Goal: Transaction & Acquisition: Purchase product/service

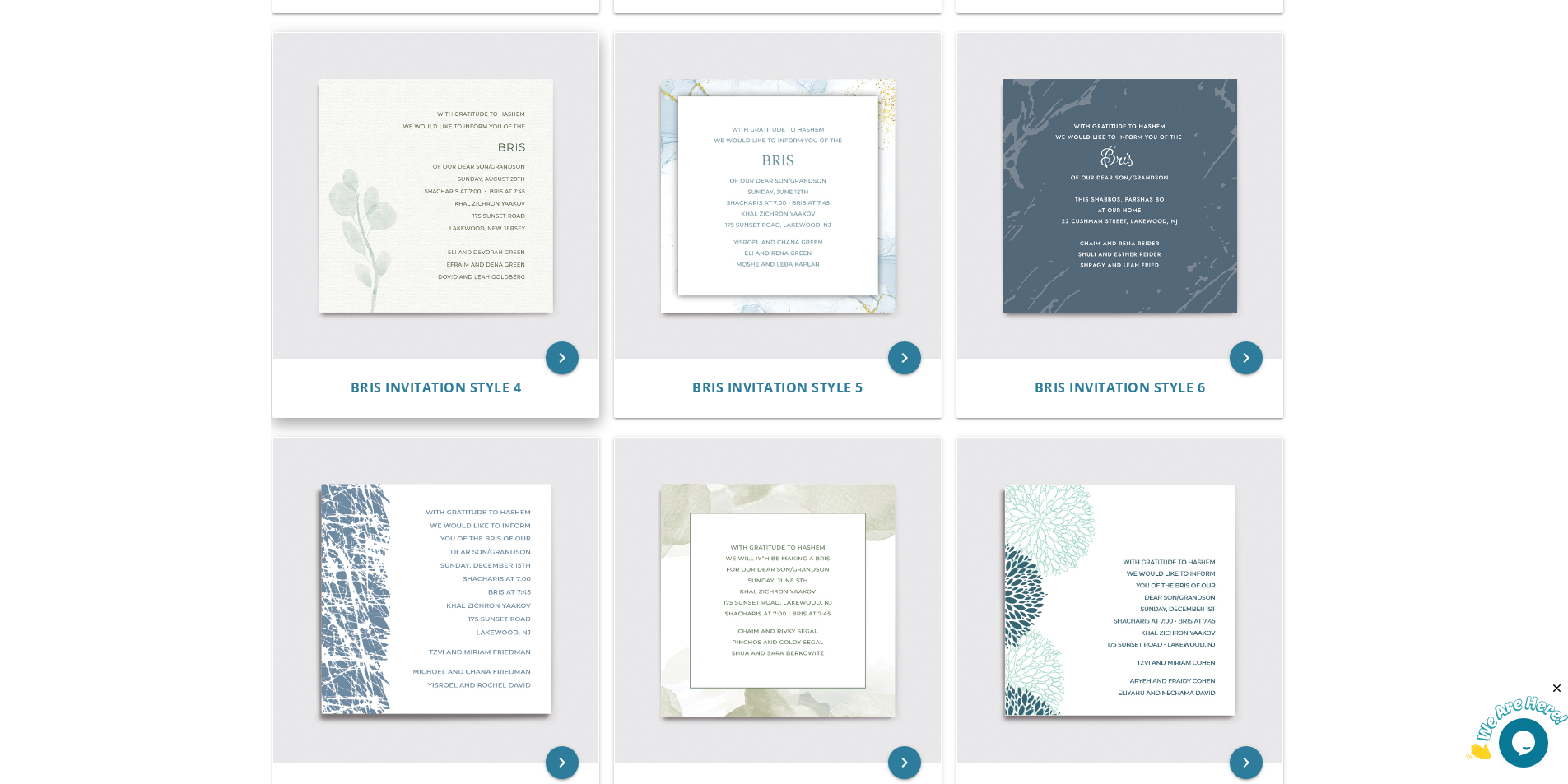
scroll to position [658, 0]
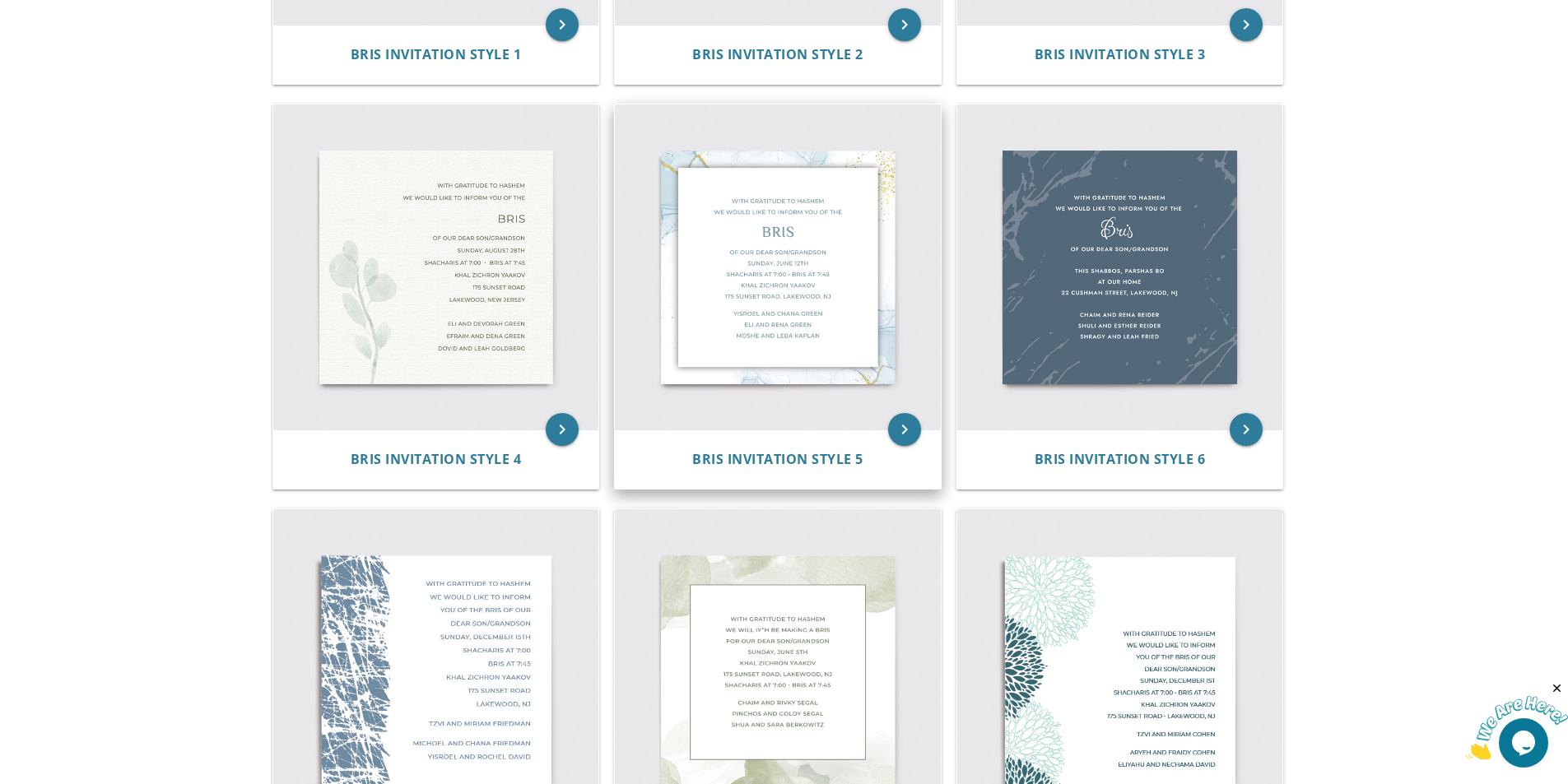
click at [718, 299] on img at bounding box center [778, 267] width 326 height 326
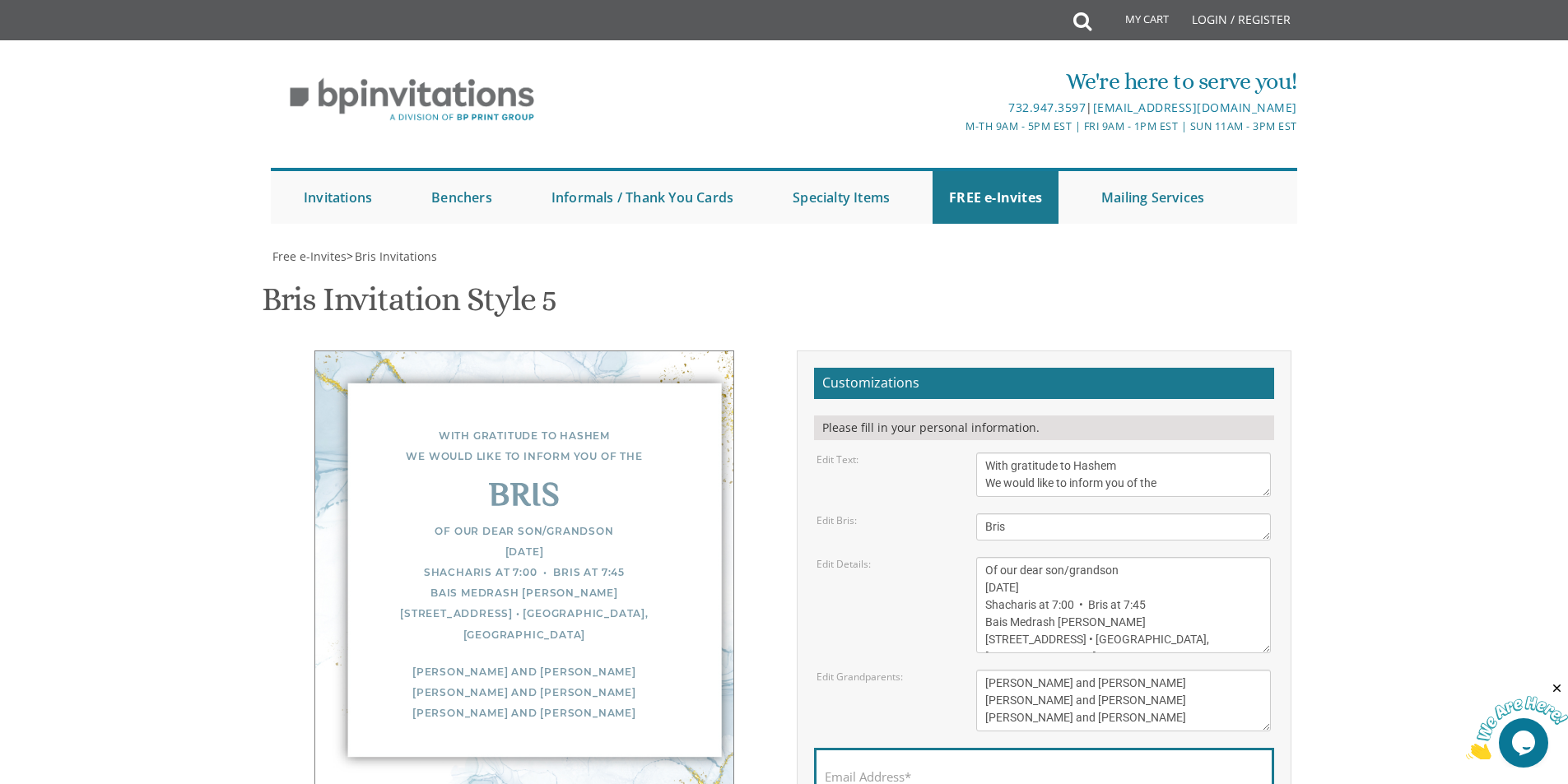
scroll to position [82, 0]
drag, startPoint x: 1071, startPoint y: 487, endPoint x: 1138, endPoint y: 495, distance: 67.5
click at [1138, 556] on textarea "Of our dear son/grandson Sunday, December 1st Shacharis at 7:00 • Bris at 7:45 …" at bounding box center [1124, 605] width 294 height 96
drag, startPoint x: 1109, startPoint y: 503, endPoint x: 1031, endPoint y: 509, distance: 78.2
click at [1031, 556] on textarea "Of our dear son/grandson Sunday, December 1st Shacharis at 7:00 • Bris at 7:45 …" at bounding box center [1124, 605] width 294 height 96
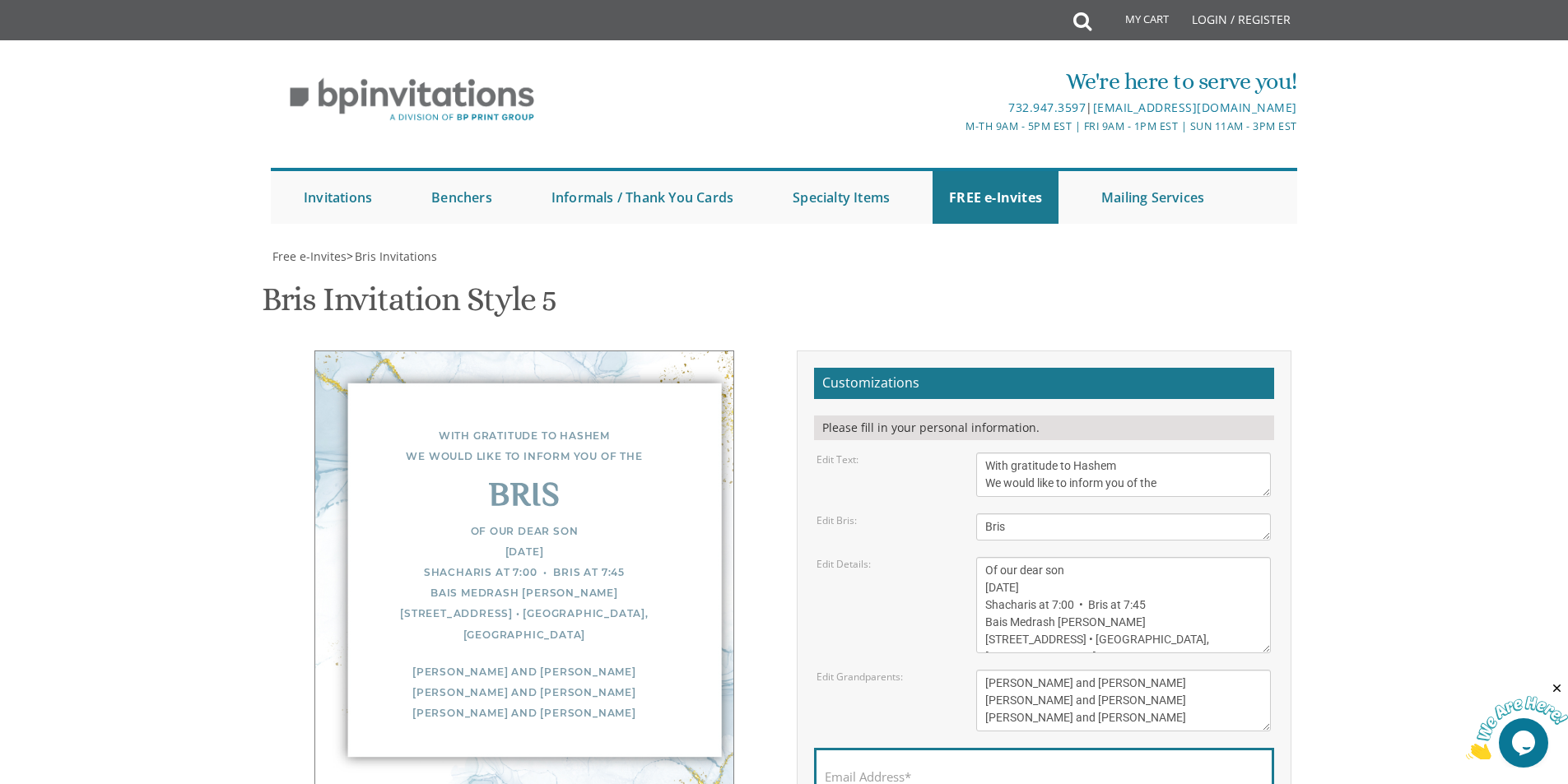
click at [1120, 556] on textarea "Of our dear son/grandson Sunday, December 1st Shacharis at 7:00 • Bris at 7:45 …" at bounding box center [1124, 605] width 294 height 96
drag, startPoint x: 1076, startPoint y: 507, endPoint x: 1028, endPoint y: 506, distance: 48.0
click at [1028, 556] on textarea "Of our dear son/grandson Sunday, December 1st Shacharis at 7:00 • Bris at 7:45 …" at bounding box center [1124, 605] width 294 height 96
paste textarea "28 Elul"
click at [987, 556] on textarea "Of our dear son/grandson Sunday, December 1st Shacharis at 7:00 • Bris at 7:45 …" at bounding box center [1124, 605] width 294 height 96
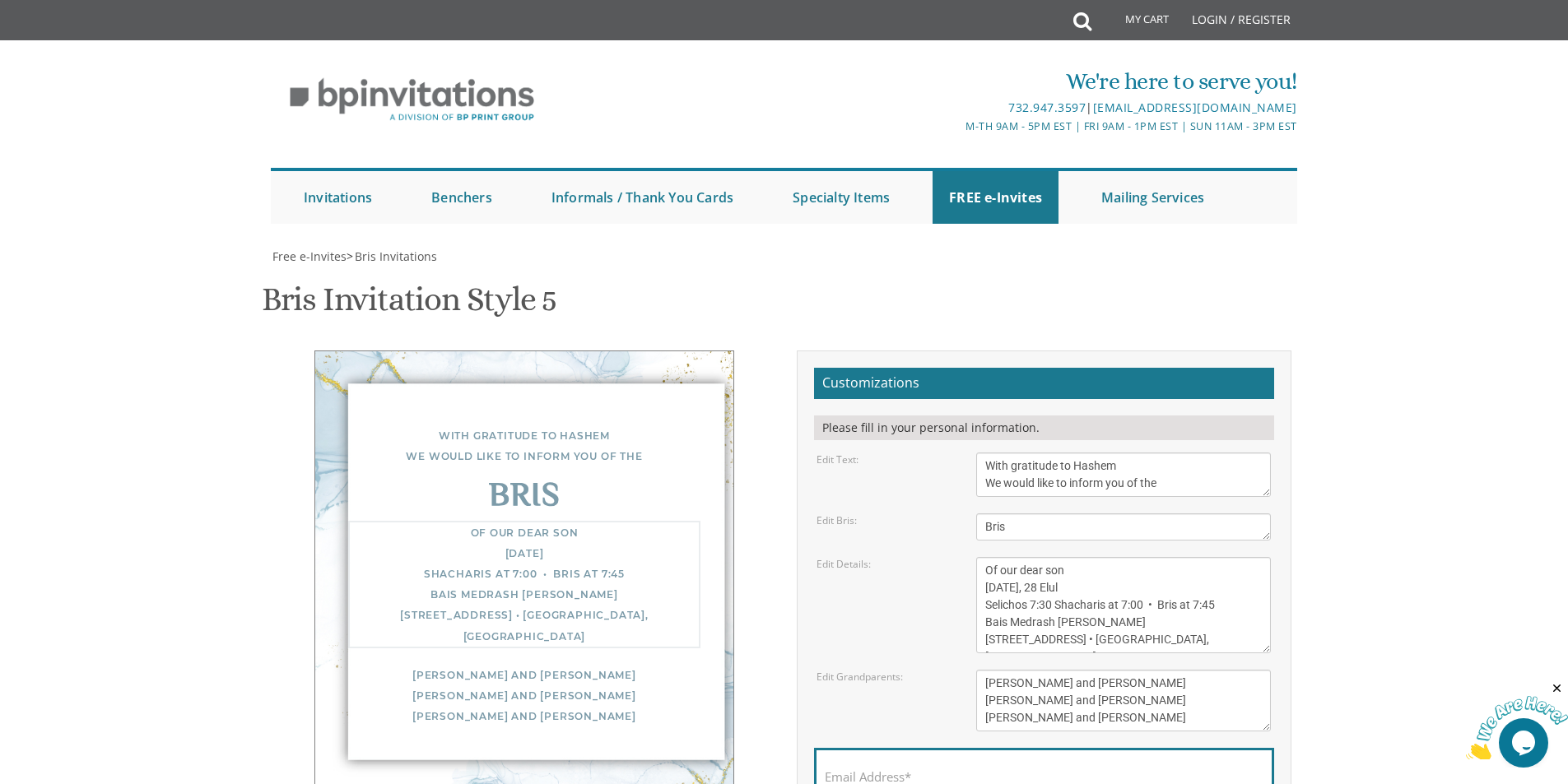
click at [1120, 556] on textarea "Of our dear son/grandson Sunday, December 1st Shacharis at 7:00 • Bris at 7:45 …" at bounding box center [1124, 605] width 294 height 96
click at [1122, 556] on textarea "Of our dear son/grandson Sunday, December 1st Shacharis at 7:00 • Bris at 7:45 …" at bounding box center [1124, 605] width 294 height 96
click at [1233, 556] on textarea "Of our dear son/grandson Sunday, December 1st Shacharis at 7:00 • Bris at 7:45 …" at bounding box center [1124, 605] width 294 height 96
drag, startPoint x: 1215, startPoint y: 522, endPoint x: 1191, endPoint y: 522, distance: 24.0
click at [1191, 556] on textarea "Of our dear son/grandson Sunday, December 1st Shacharis at 7:00 • Bris at 7:45 …" at bounding box center [1124, 605] width 294 height 96
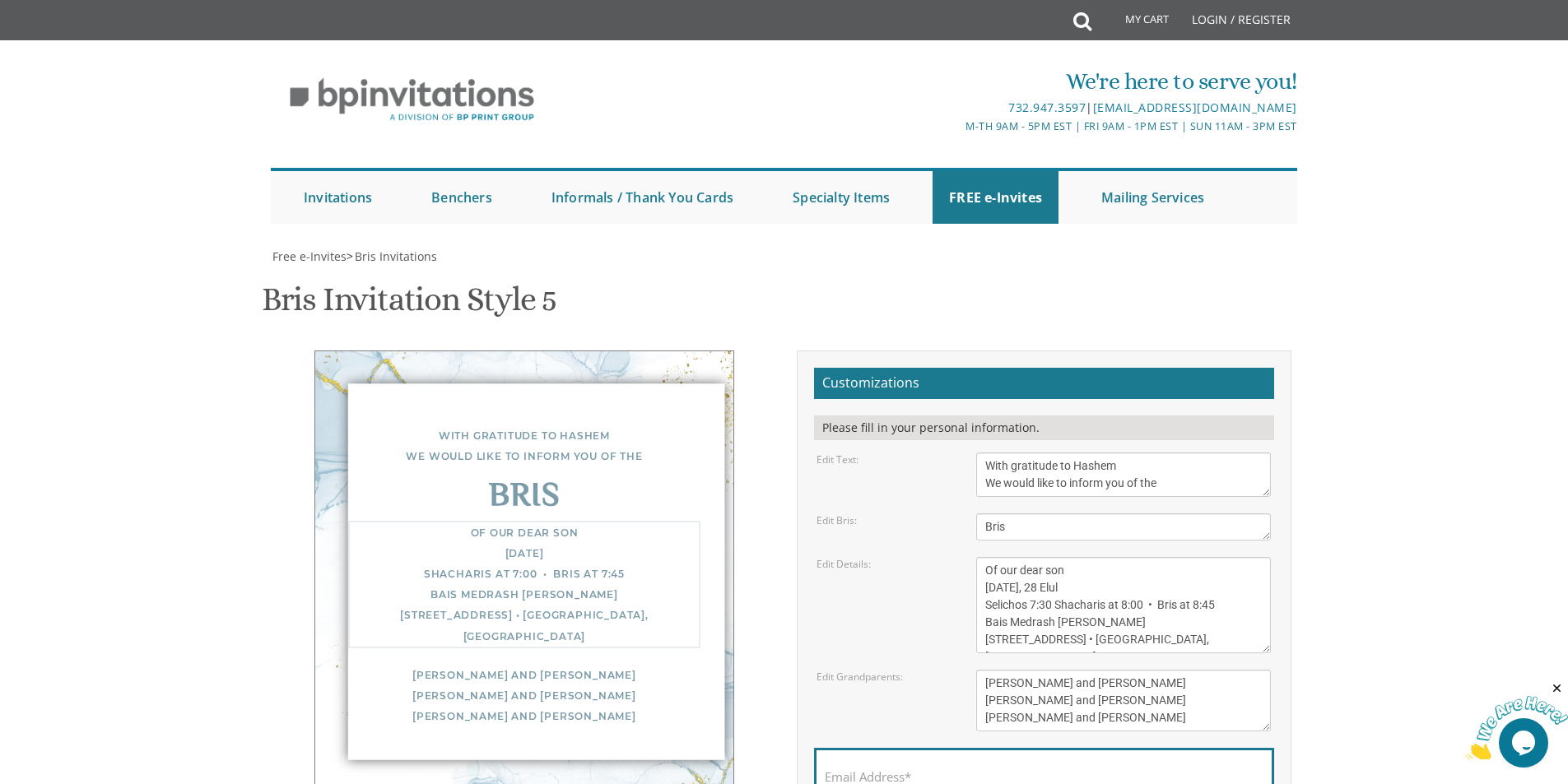
click at [1323, 567] on body "My Cart Total: View Cart Item(s) Submit My Cart Total: View Cart Item(s) Login …" at bounding box center [784, 671] width 1568 height 1342
click at [1202, 556] on textarea "Of our dear son/grandson Sunday, December 1st Shacharis at 7:00 • Bris at 7:45 …" at bounding box center [1124, 605] width 294 height 96
click at [1048, 556] on textarea "Of our dear son/grandson Sunday, December 1st Shacharis at 7:00 • Bris at 7:45 …" at bounding box center [1124, 605] width 294 height 96
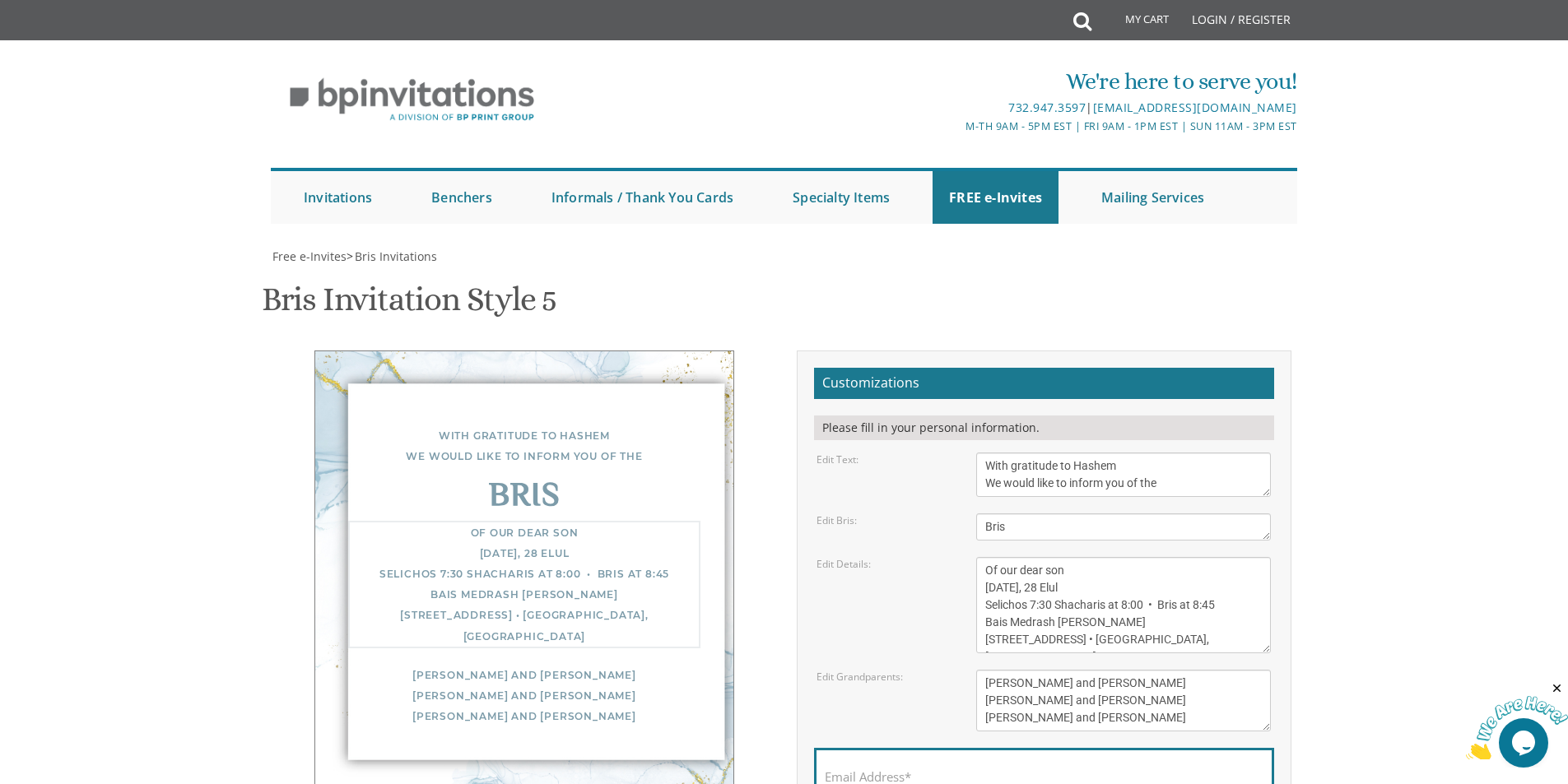
click at [1088, 584] on form "Customizations Please fill in your personal information. Edit Text: With gratit…" at bounding box center [1044, 622] width 460 height 509
click at [1047, 556] on textarea "Of our dear son/grandson Sunday, December 1st Shacharis at 7:00 • Bris at 7:45 …" at bounding box center [1124, 605] width 294 height 96
paste textarea "Chevrah Mevakshei Hashem"
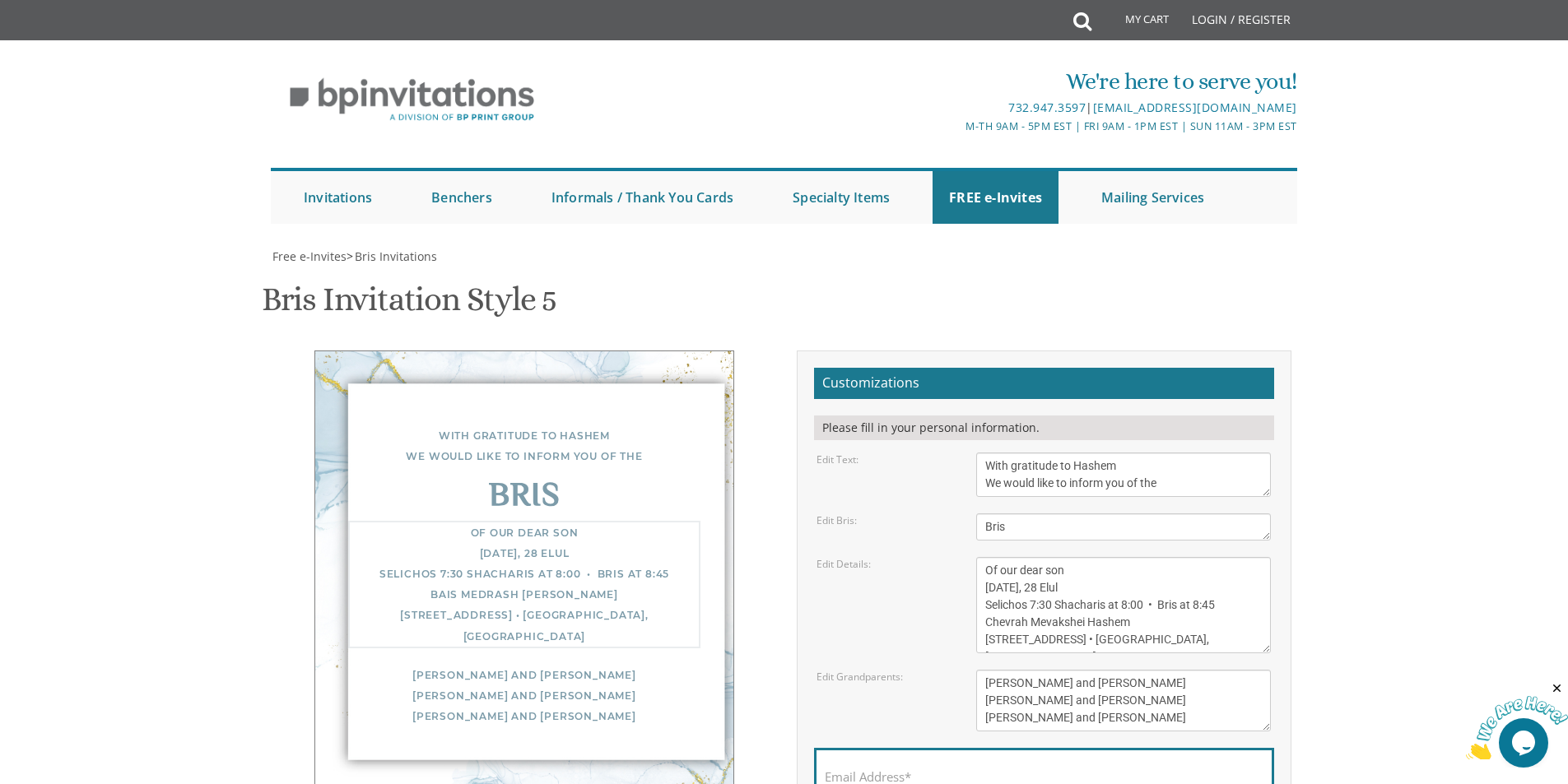
click at [1042, 558] on textarea "Of our dear son/grandson Sunday, December 1st Shacharis at 7:00 • Bris at 7:45 …" at bounding box center [1124, 605] width 294 height 96
click at [1024, 572] on form "Customizations Please fill in your personal information. Edit Text: With gratit…" at bounding box center [1044, 622] width 460 height 509
drag, startPoint x: 1092, startPoint y: 556, endPoint x: 984, endPoint y: 556, distance: 108.0
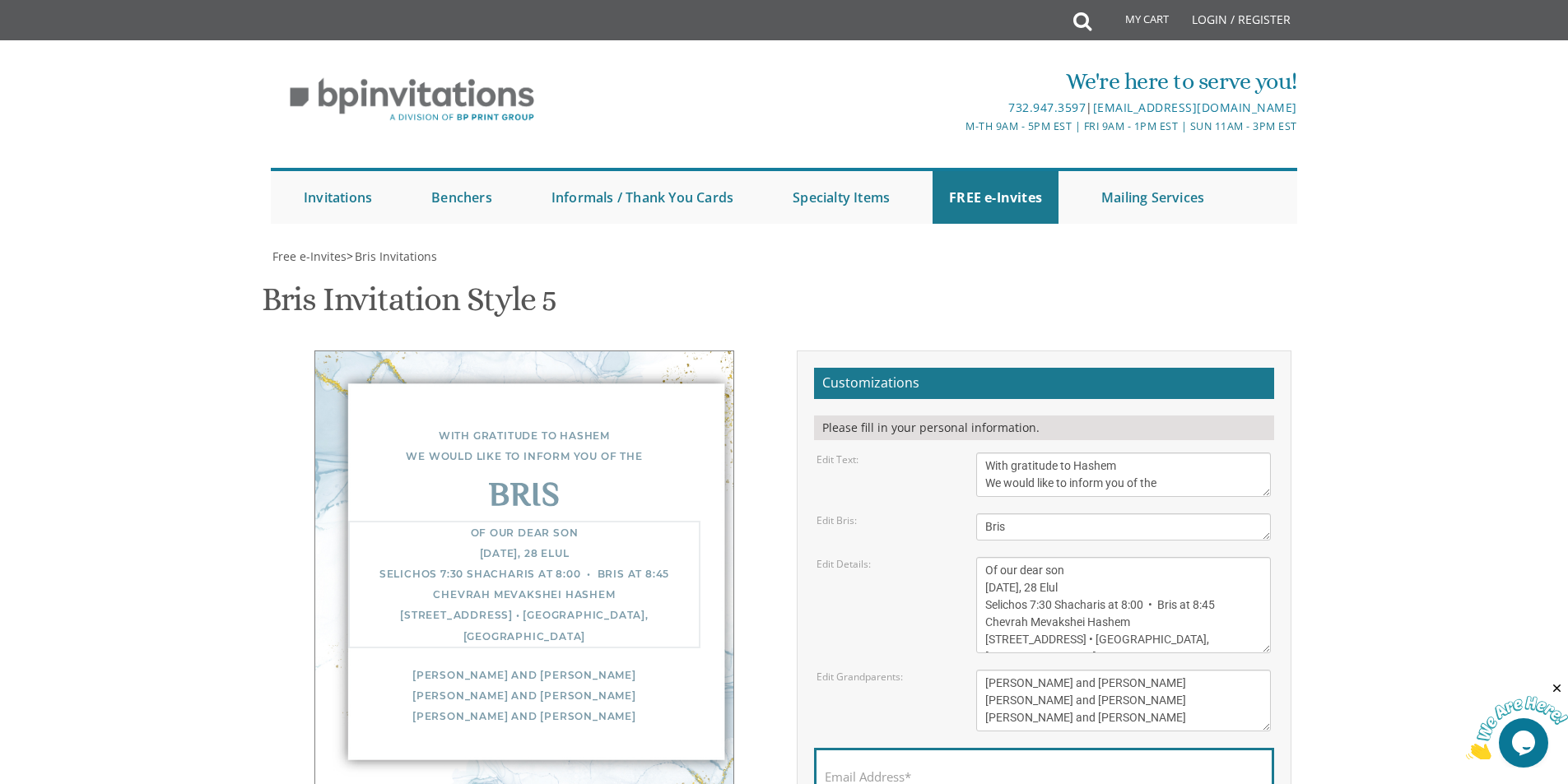
click at [984, 556] on textarea "Of our dear son/grandson Sunday, December 1st Shacharis at 7:00 • Bris at 7:45 …" at bounding box center [1124, 605] width 294 height 96
drag, startPoint x: 1098, startPoint y: 556, endPoint x: 1071, endPoint y: 556, distance: 27.0
click at [1071, 556] on textarea "Of our dear son/grandson Sunday, December 1st Shacharis at 7:00 • Bris at 7:45 …" at bounding box center [1124, 605] width 294 height 96
click at [1295, 570] on div "Customizations Please fill in your personal information. Edit Text: With gratit…" at bounding box center [1044, 628] width 520 height 556
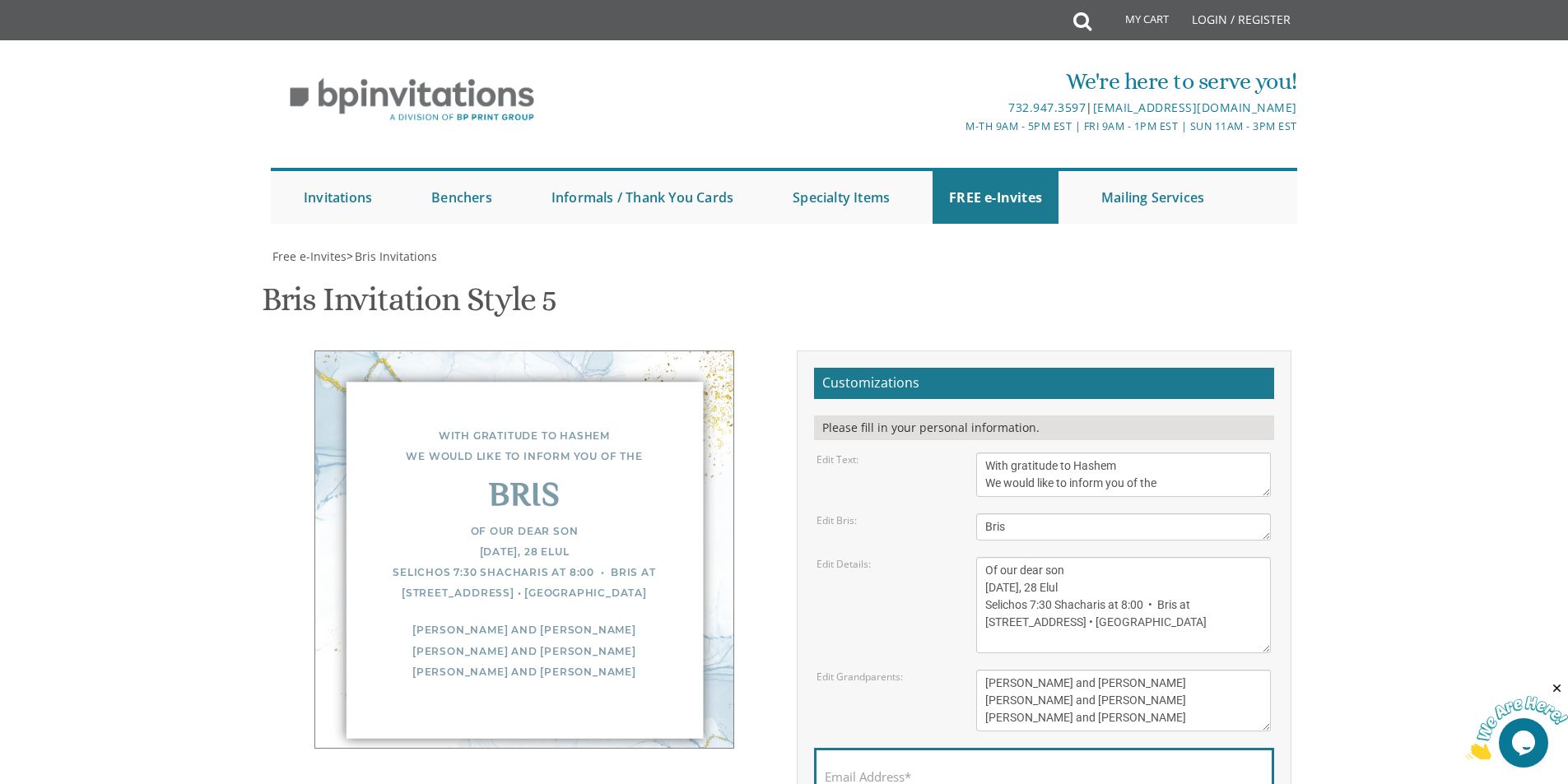
click at [1051, 556] on textarea "Of our dear son/grandson Sunday, December 1st Shacharis at 7:00 • Bris at 7:45 …" at bounding box center [1124, 605] width 294 height 96
click at [1145, 556] on textarea "Of our dear son/grandson Sunday, December 1st Shacharis at 7:00 • Bris at 7:45 …" at bounding box center [1124, 605] width 294 height 96
click at [1054, 556] on textarea "Of our dear son/grandson Sunday, December 1st Shacharis at 7:00 • Bris at 7:45 …" at bounding box center [1124, 605] width 294 height 96
paste textarea "•"
click at [1218, 559] on textarea "Of our dear son/grandson Sunday, December 1st Shacharis at 7:00 • Bris at 7:45 …" at bounding box center [1124, 605] width 294 height 96
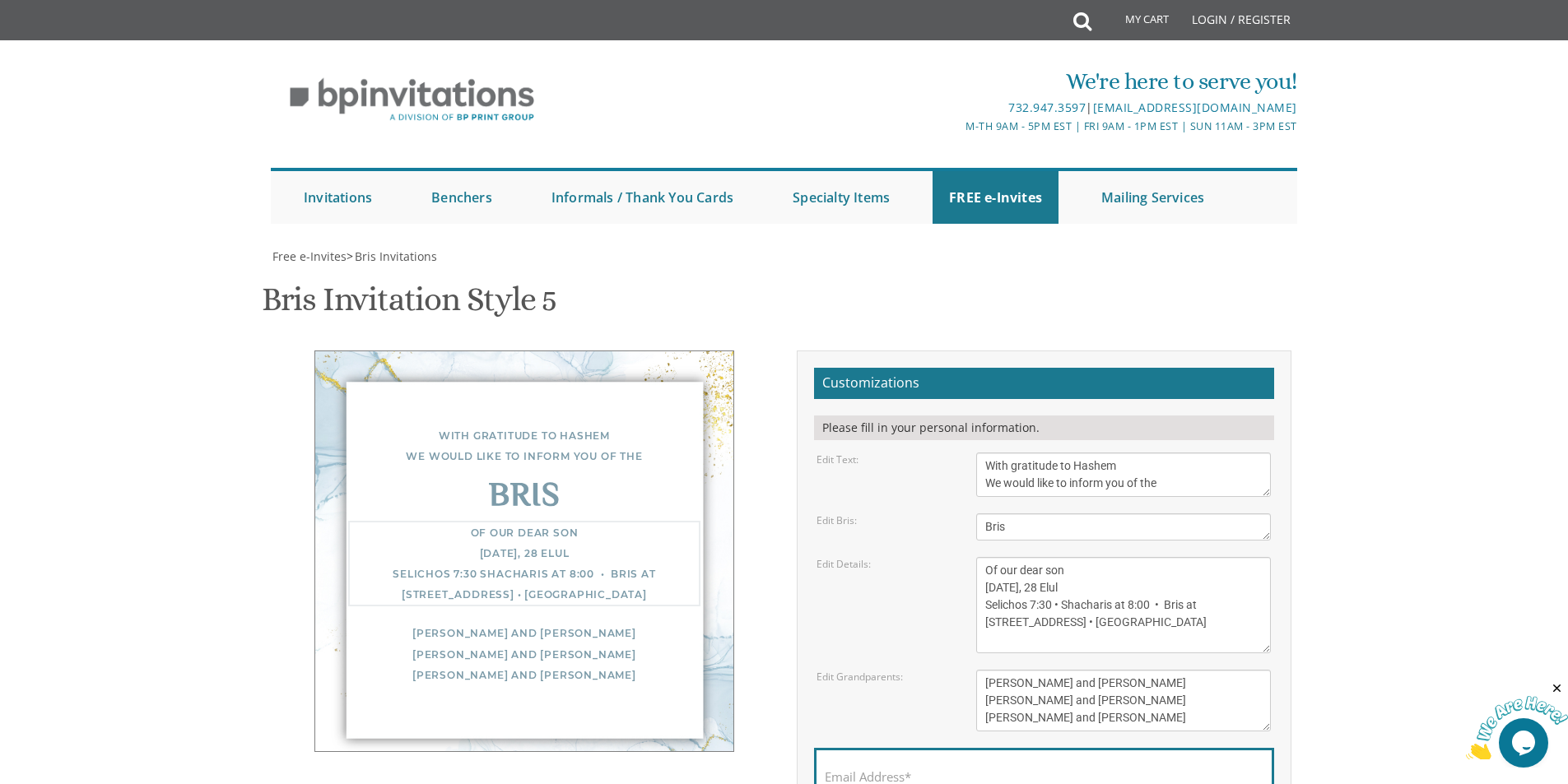
click at [1255, 556] on textarea "Of our dear son/grandson Sunday, December 1st Shacharis at 7:00 • Bris at 7:45 …" at bounding box center [1124, 605] width 294 height 96
type textarea "Of our dear son Sunday, 28 Elul Selichos 7:30 • Shacharis at 8:00 • Bris at 8:4…"
click at [999, 670] on textarea "Yisroel and Chana Green Eli and Rena Green Moshe and Leba Kaplan" at bounding box center [1124, 700] width 294 height 62
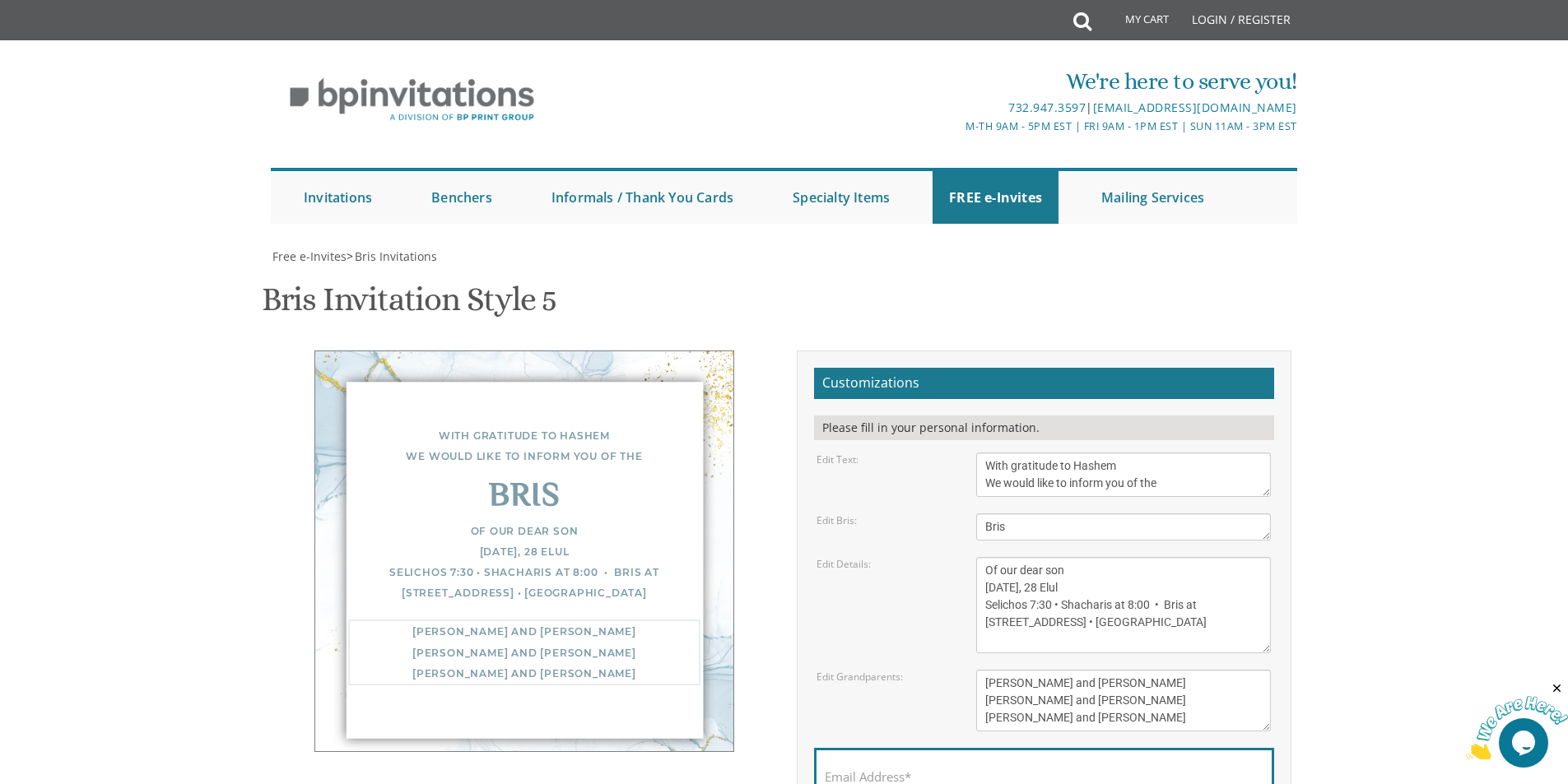
click at [999, 670] on textarea "Yisroel and Chana Green Eli and Rena Green Moshe and Leba Kaplan" at bounding box center [1124, 700] width 294 height 62
drag, startPoint x: 1145, startPoint y: 524, endPoint x: 1043, endPoint y: 525, distance: 102.0
click at [1043, 670] on textarea "Yisroel and Chana Green Eli and Rena Green Moshe and Leba Kaplan" at bounding box center [1124, 700] width 294 height 62
click at [1100, 670] on textarea "Yisroel and Chana Green Eli and Rena Green Moshe and Leba Kaplan" at bounding box center [1124, 700] width 294 height 62
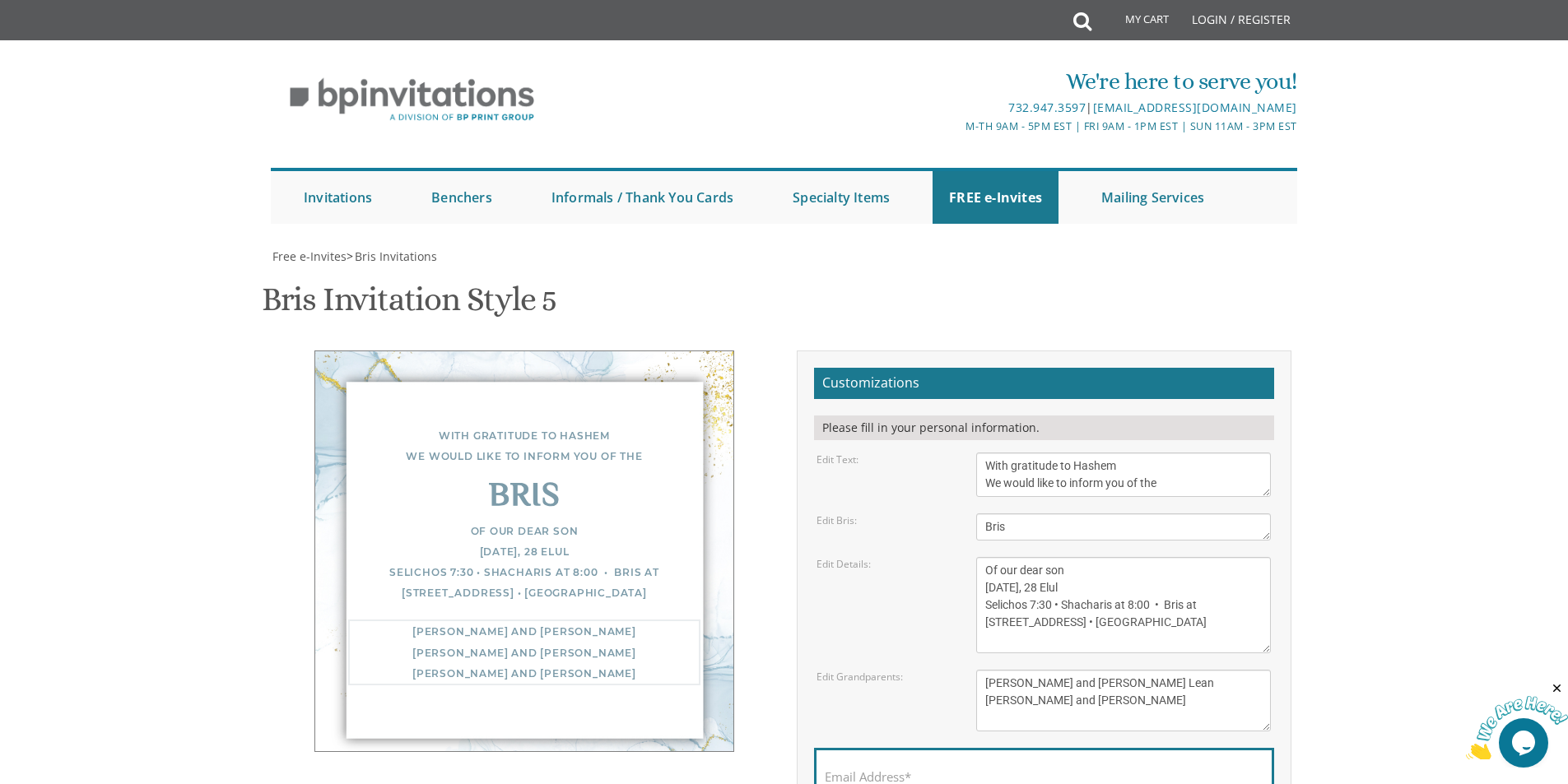
click at [1098, 670] on textarea "Yisroel and Chana Green Eli and Rena Green Moshe and Leba Kaplan" at bounding box center [1124, 700] width 294 height 62
click at [1044, 670] on textarea "Yisroel and Chana Green Eli and Rena Green Moshe and Leba Kaplan" at bounding box center [1124, 700] width 294 height 62
type textarea "Adam and Miriam Leah Frankel"
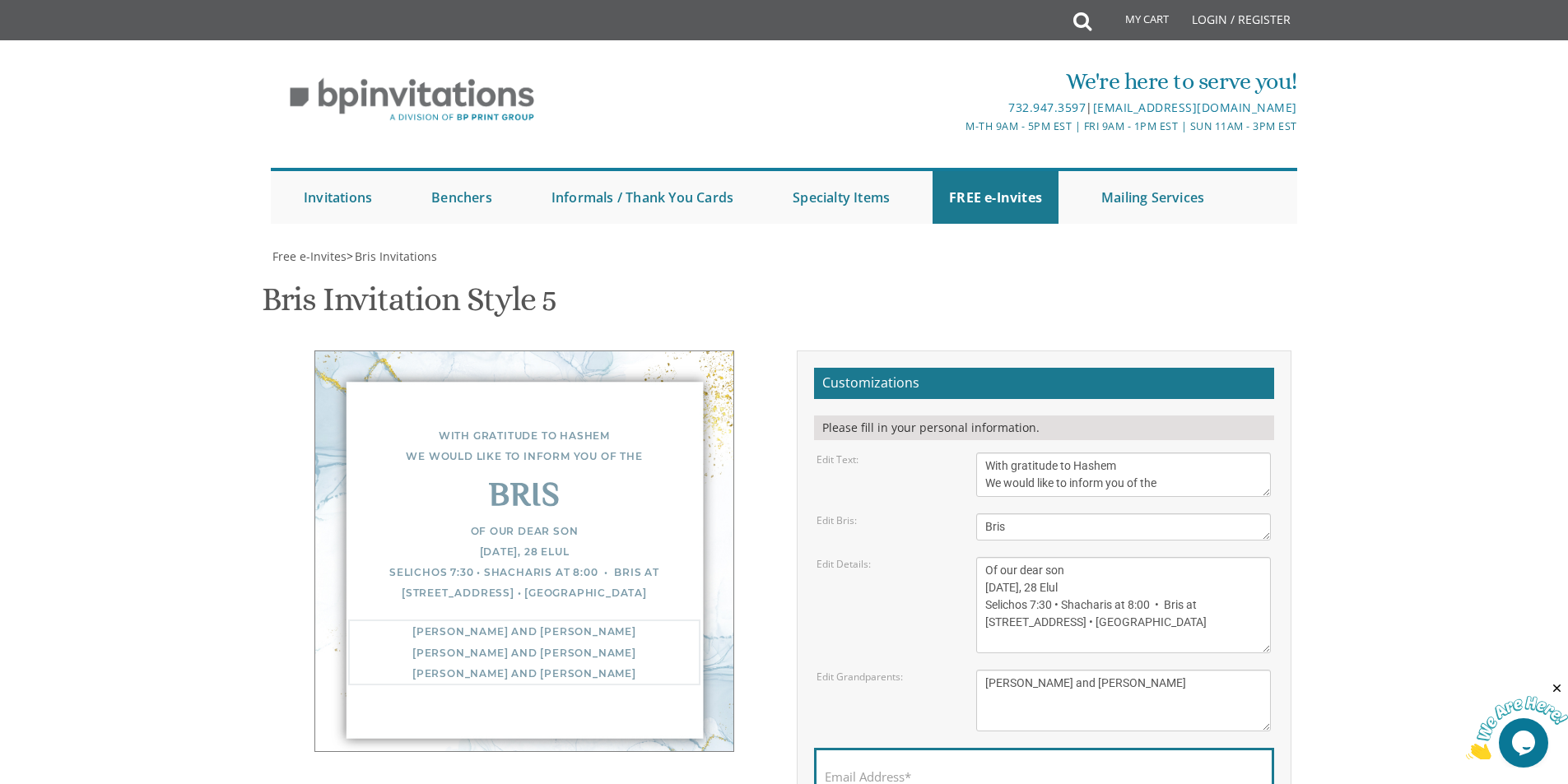
click at [940, 670] on div "Edit Grandparents: Yisroel and Chana Green Eli and Rena Green Moshe and Leba Ka…" at bounding box center [1043, 700] width 479 height 62
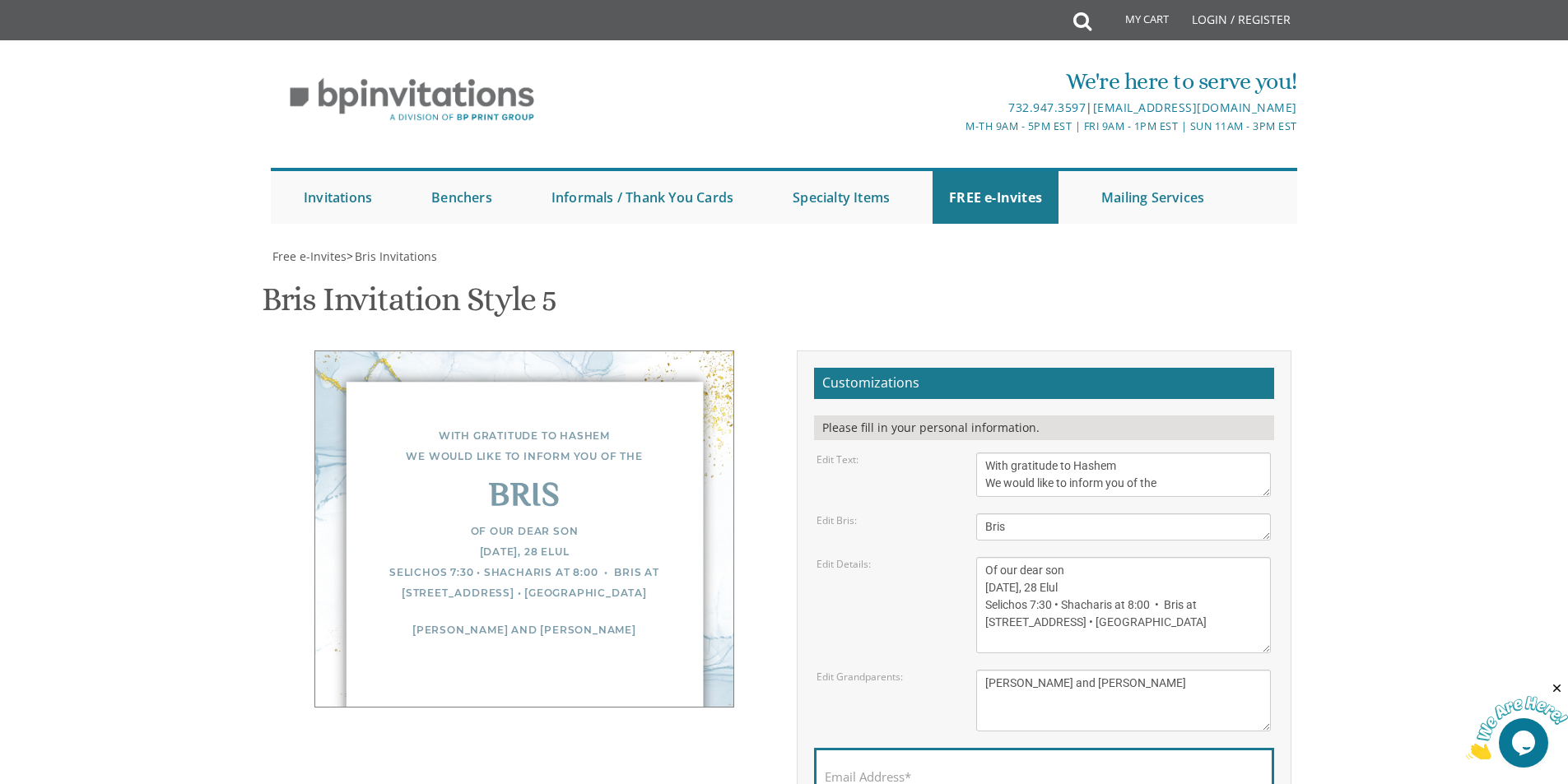
click at [925, 776] on input "Email Address*" at bounding box center [1044, 786] width 438 height 20
type input "Afrankel944@gmail.com"
click at [76, 255] on body "My Cart Total: View Cart Item(s) Submit My Cart Total: View Cart Item(s) Login …" at bounding box center [784, 671] width 1568 height 1342
click at [1047, 670] on textarea "Yisroel and Chana Green Eli and Rena Green Moshe and Leba Kaplan" at bounding box center [1124, 700] width 294 height 62
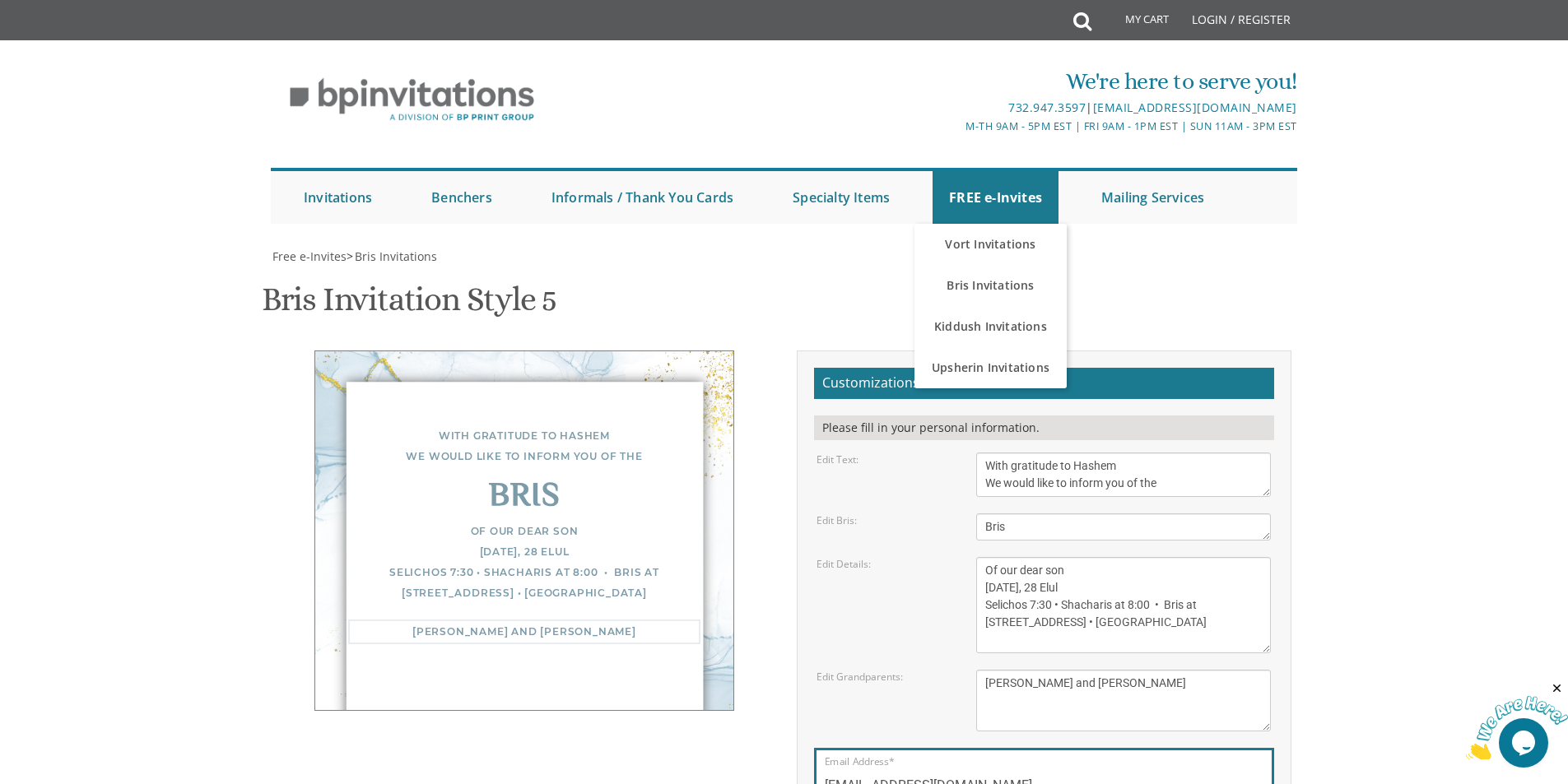
click at [1046, 670] on textarea "Yisroel and Chana Green Eli and Rena Green Moshe and Leba Kaplan" at bounding box center [1124, 700] width 294 height 62
type textarea "Adam and Miriam Leah Frankel"
click at [665, 594] on div "With gratitude to Hashem We would like to inform you of the Bris Of our dear so…" at bounding box center [784, 628] width 1038 height 556
click at [561, 500] on div "With gratitude to Hashem We would like to inform you of the Bris Of our dear so…" at bounding box center [525, 529] width 420 height 357
click at [520, 539] on div "With gratitude to Hashem We would like to inform you of the Bris Of our dear so…" at bounding box center [525, 529] width 420 height 357
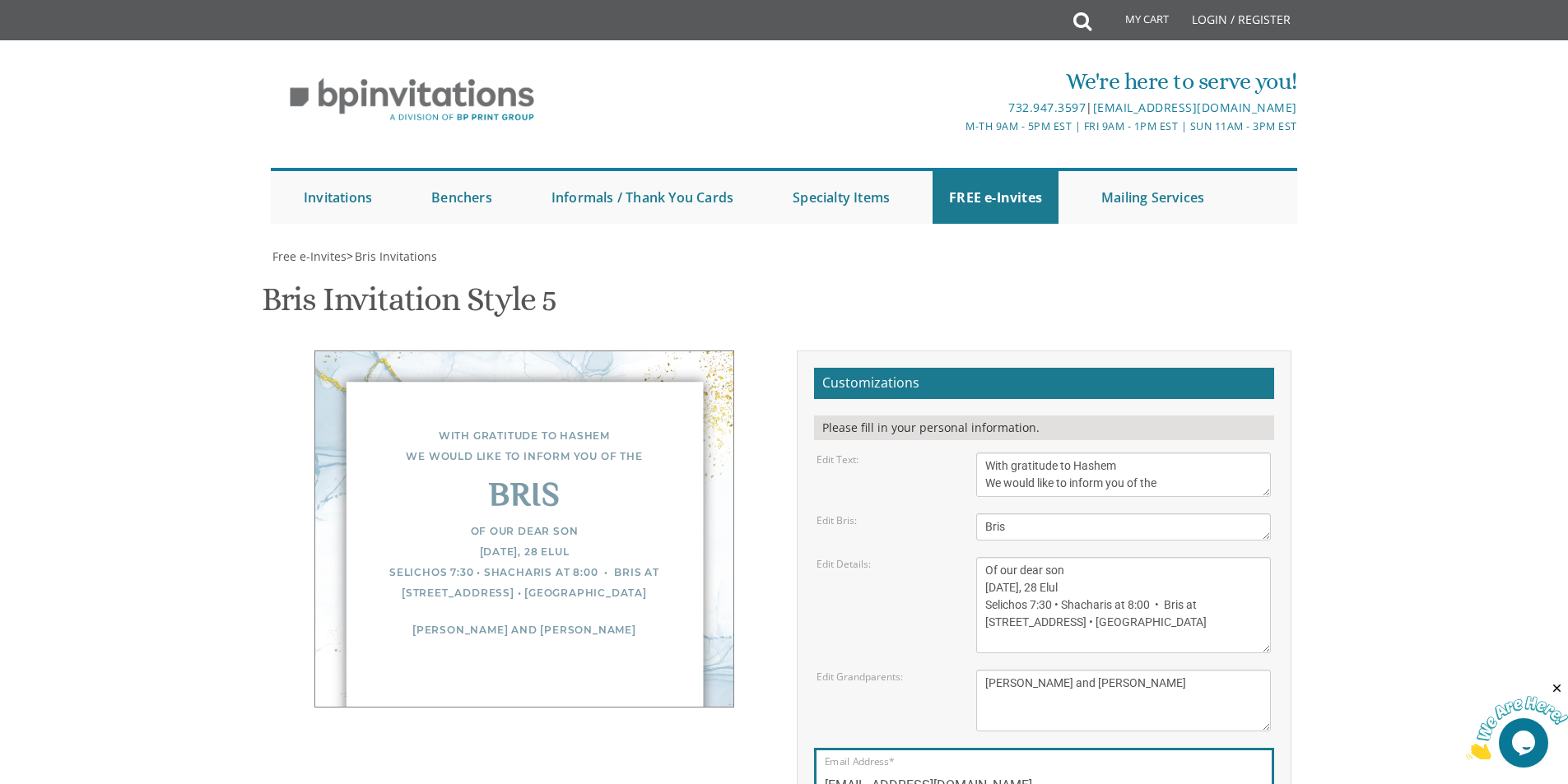
click at [1184, 556] on textarea "Of our dear son/grandson Sunday, December 1st Shacharis at 7:00 • Bris at 7:45 …" at bounding box center [1124, 605] width 294 height 96
click at [1033, 670] on textarea "Yisroel and Chana Green Eli and Rena Green Moshe and Leba Kaplan" at bounding box center [1124, 700] width 294 height 62
click at [1000, 670] on textarea "Yisroel and Chana Green Eli and Rena Green Moshe and Leba Kaplan" at bounding box center [1124, 700] width 294 height 62
click at [1004, 670] on textarea "Yisroel and Chana Green Eli and Rena Green Moshe and Leba Kaplan" at bounding box center [1124, 700] width 294 height 62
click at [1014, 513] on textarea "Bris" at bounding box center [1124, 527] width 294 height 27
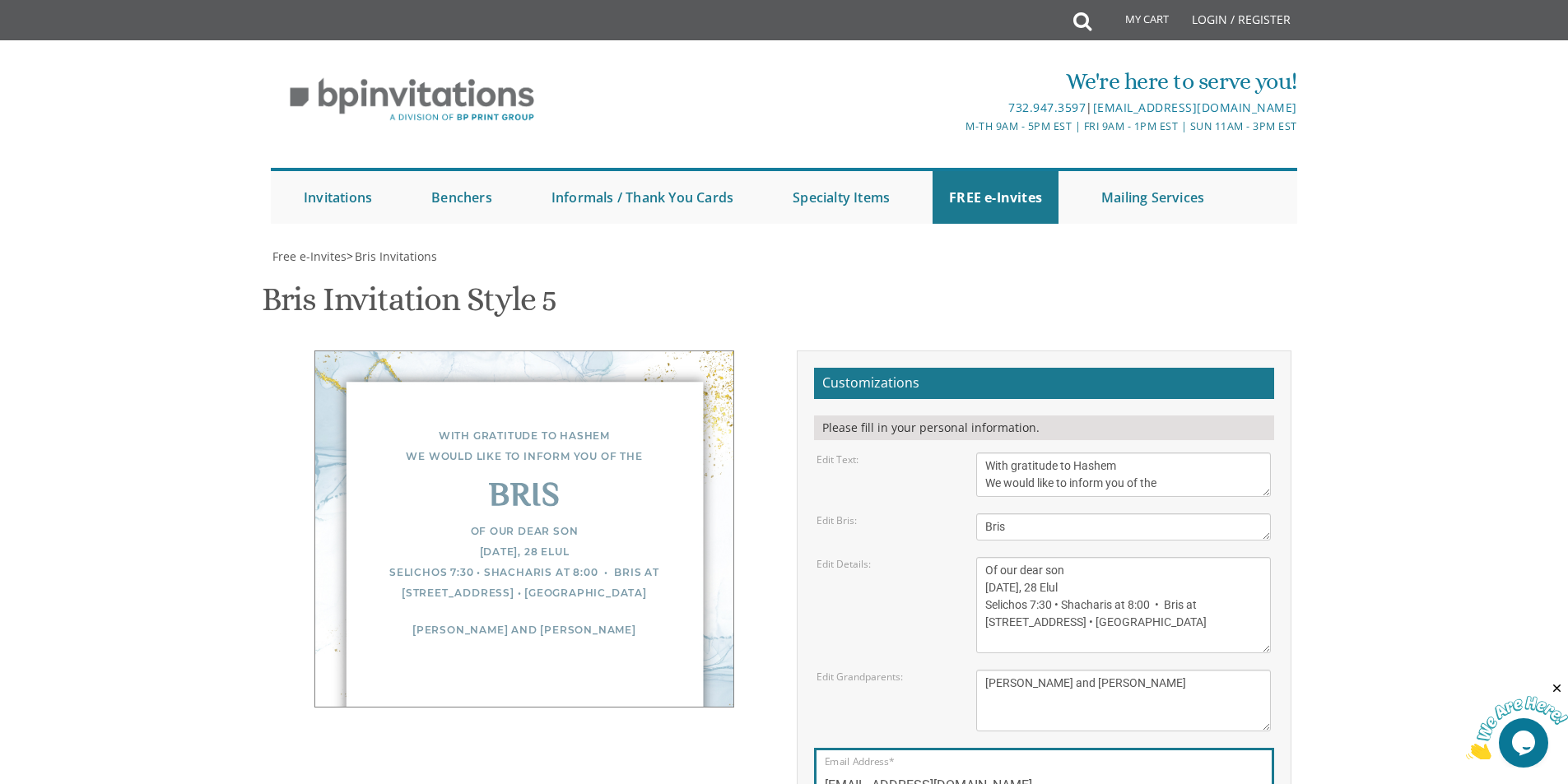
click at [883, 556] on div "Edit Details:" at bounding box center [883, 563] width 160 height 14
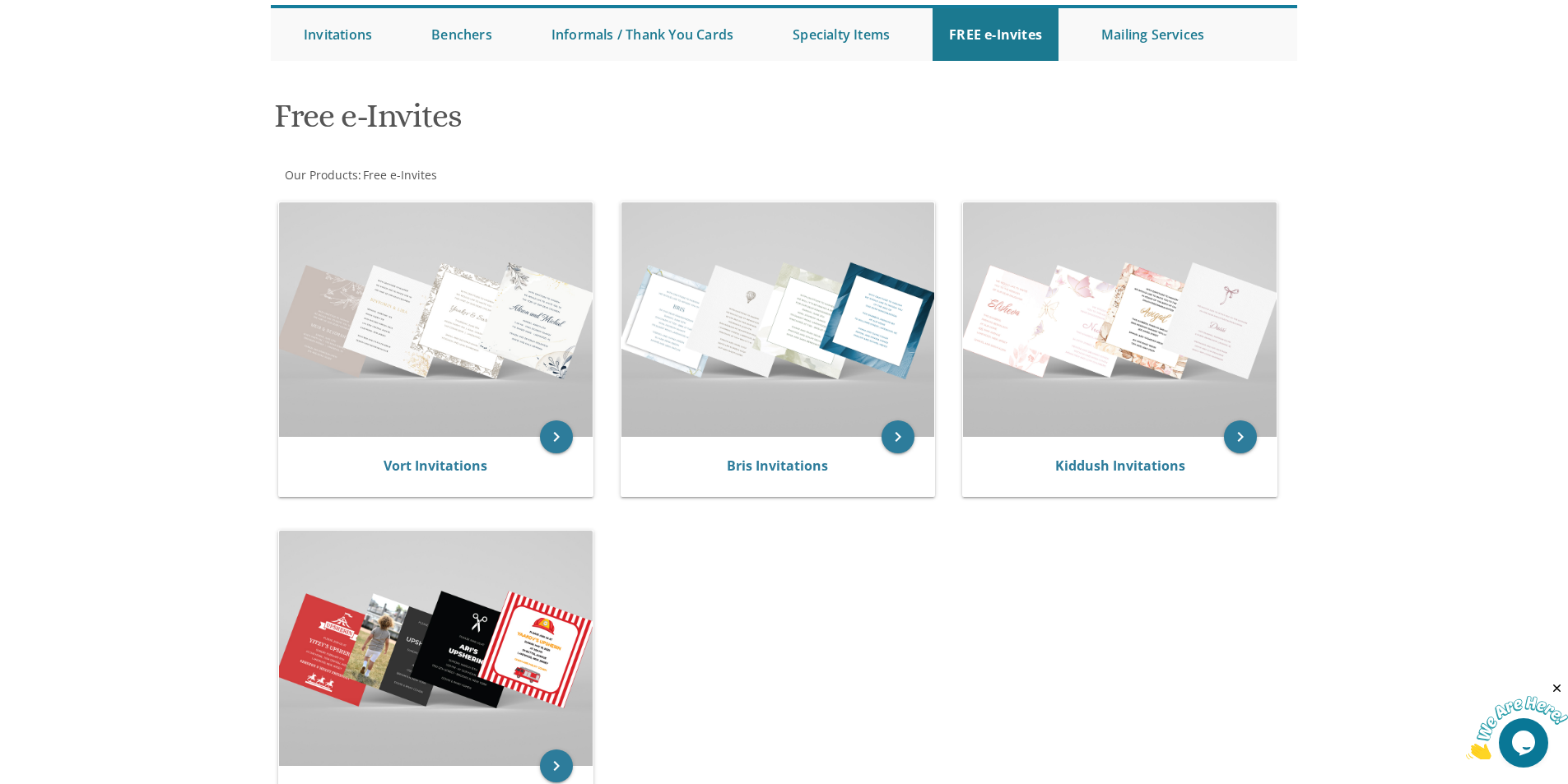
scroll to position [165, 0]
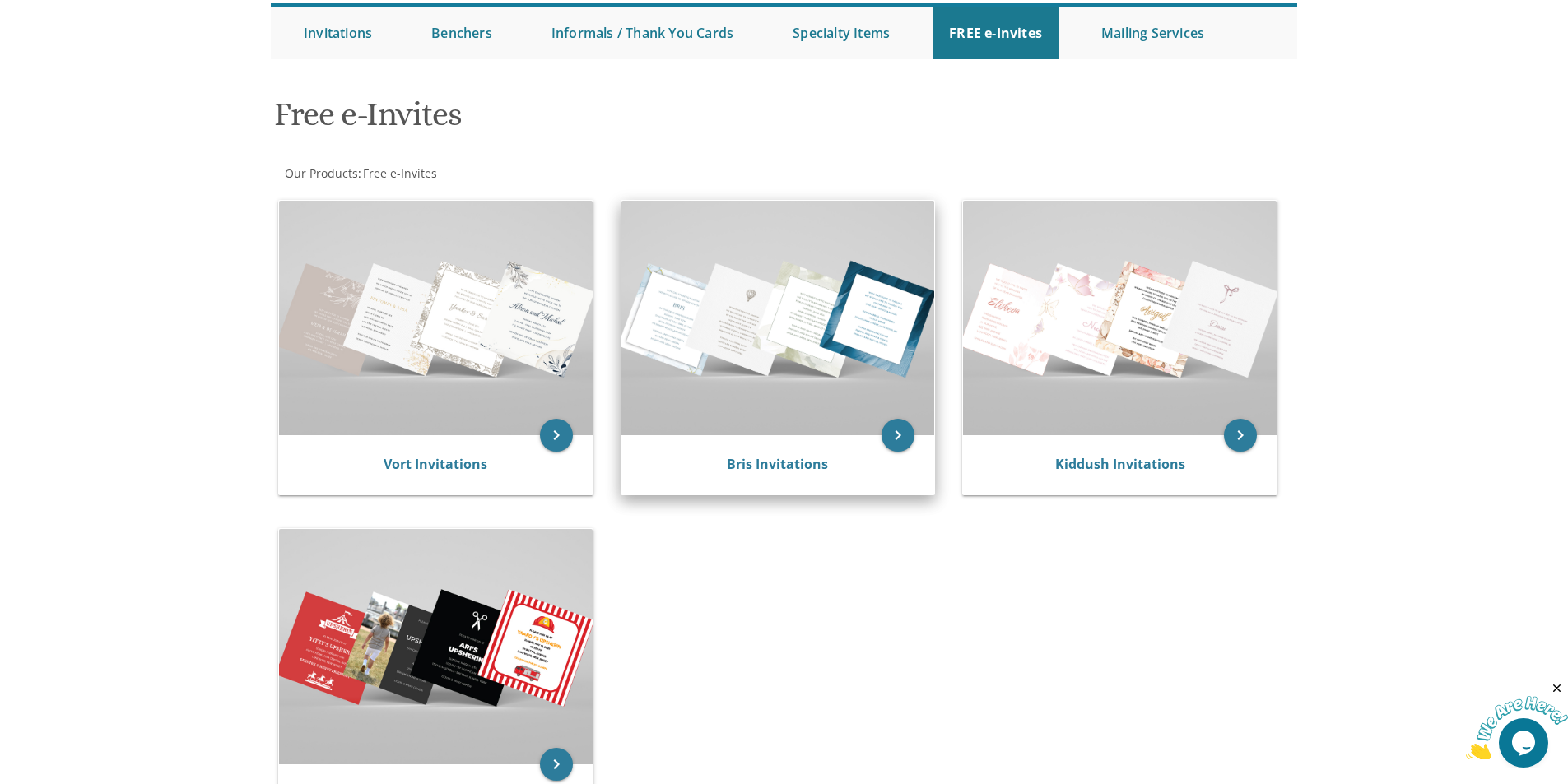
click at [895, 386] on img at bounding box center [778, 317] width 314 height 234
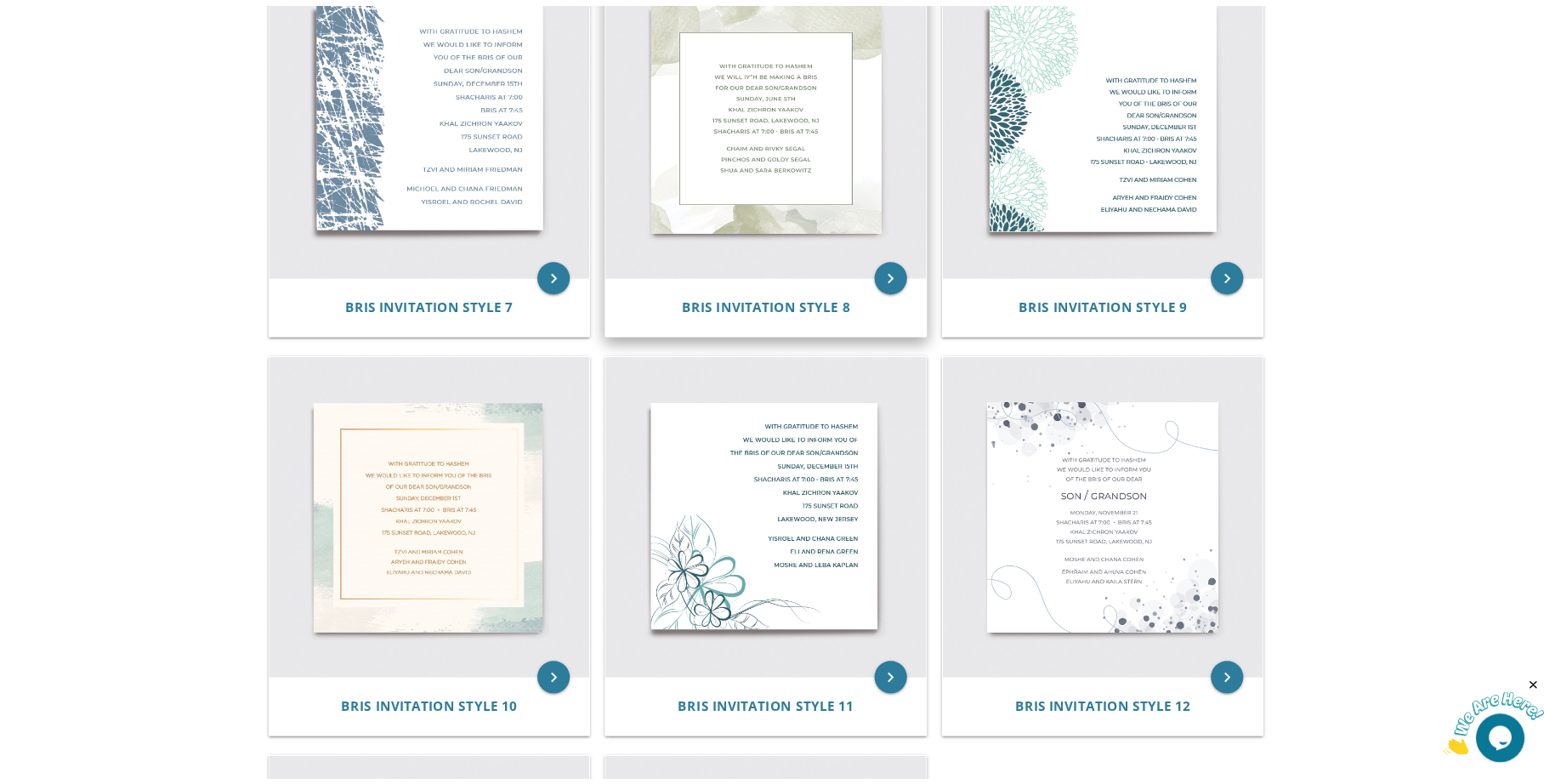
scroll to position [1275, 0]
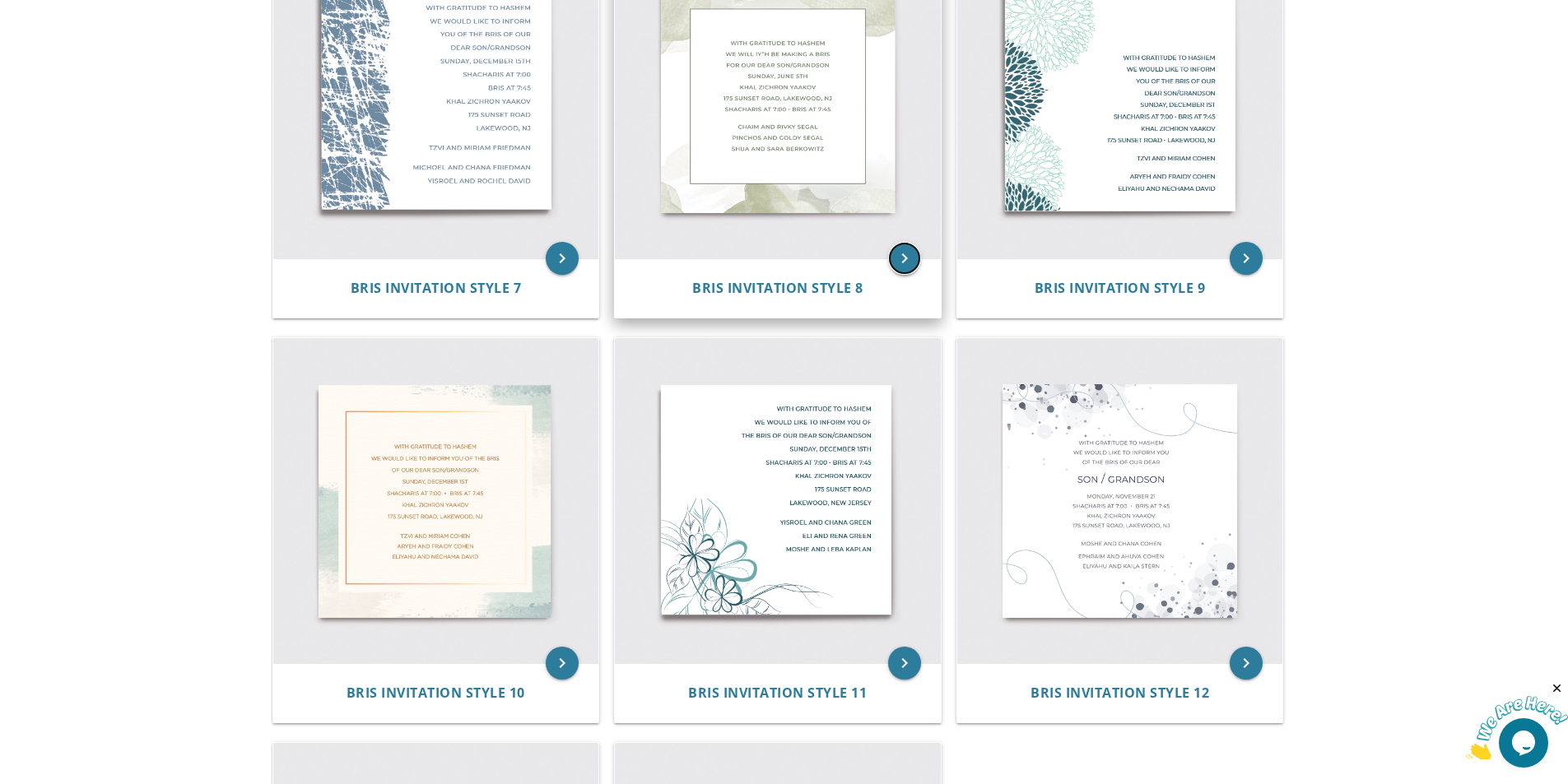
click at [911, 257] on icon "keyboard_arrow_right" at bounding box center [904, 258] width 33 height 33
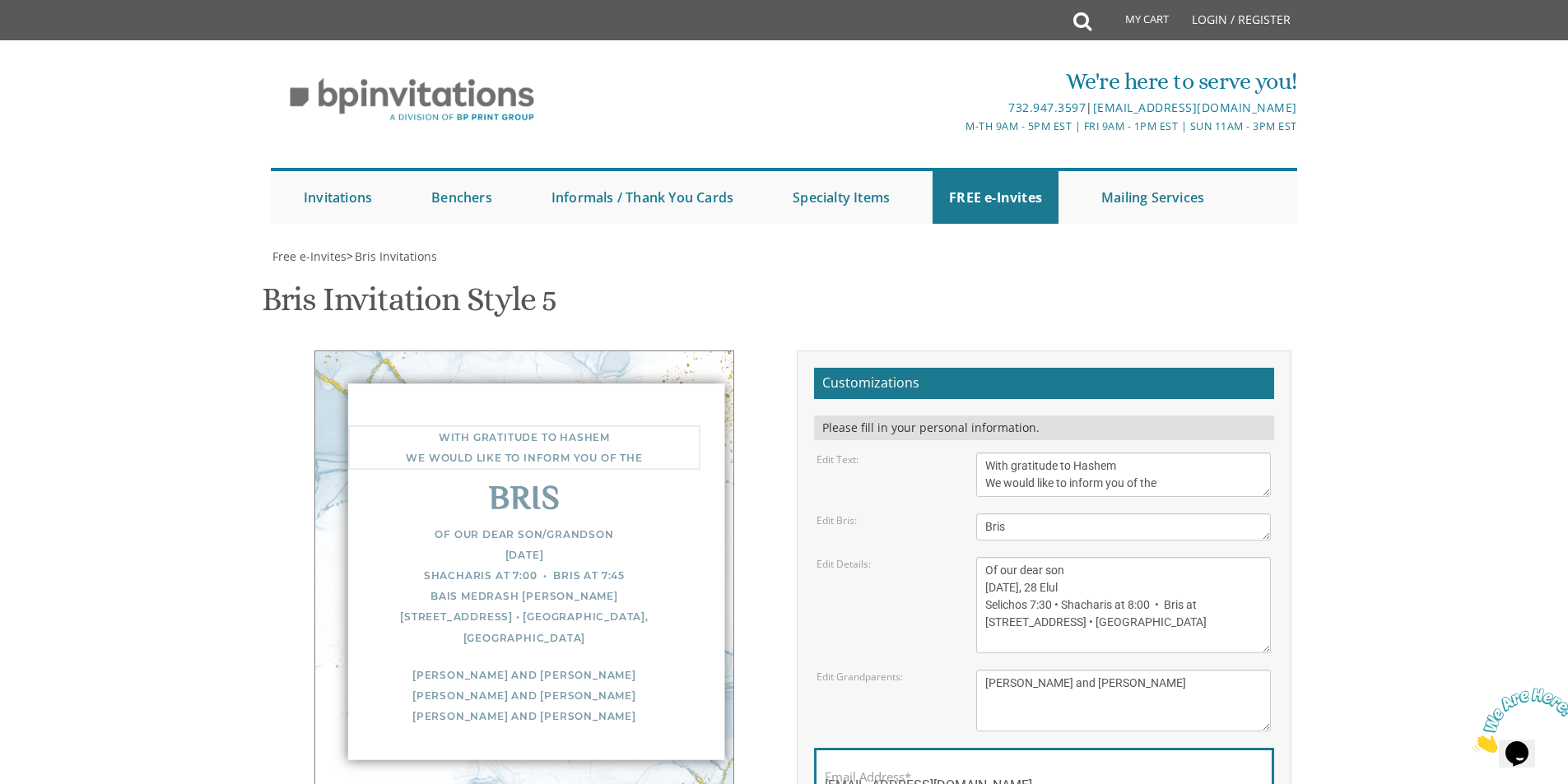
click at [1096, 452] on textarea "With gratitude to Hashem We would like to inform you of the" at bounding box center [1124, 474] width 294 height 45
click at [1321, 340] on body "My Cart Total: View Cart Item(s) Submit My Cart Total: View Cart Item(s) Login …" at bounding box center [784, 671] width 1568 height 1342
drag, startPoint x: 1164, startPoint y: 320, endPoint x: 1130, endPoint y: 320, distance: 34.0
click at [1130, 452] on textarea "With gratitude to Hashem We would like to inform you of the" at bounding box center [1124, 474] width 294 height 45
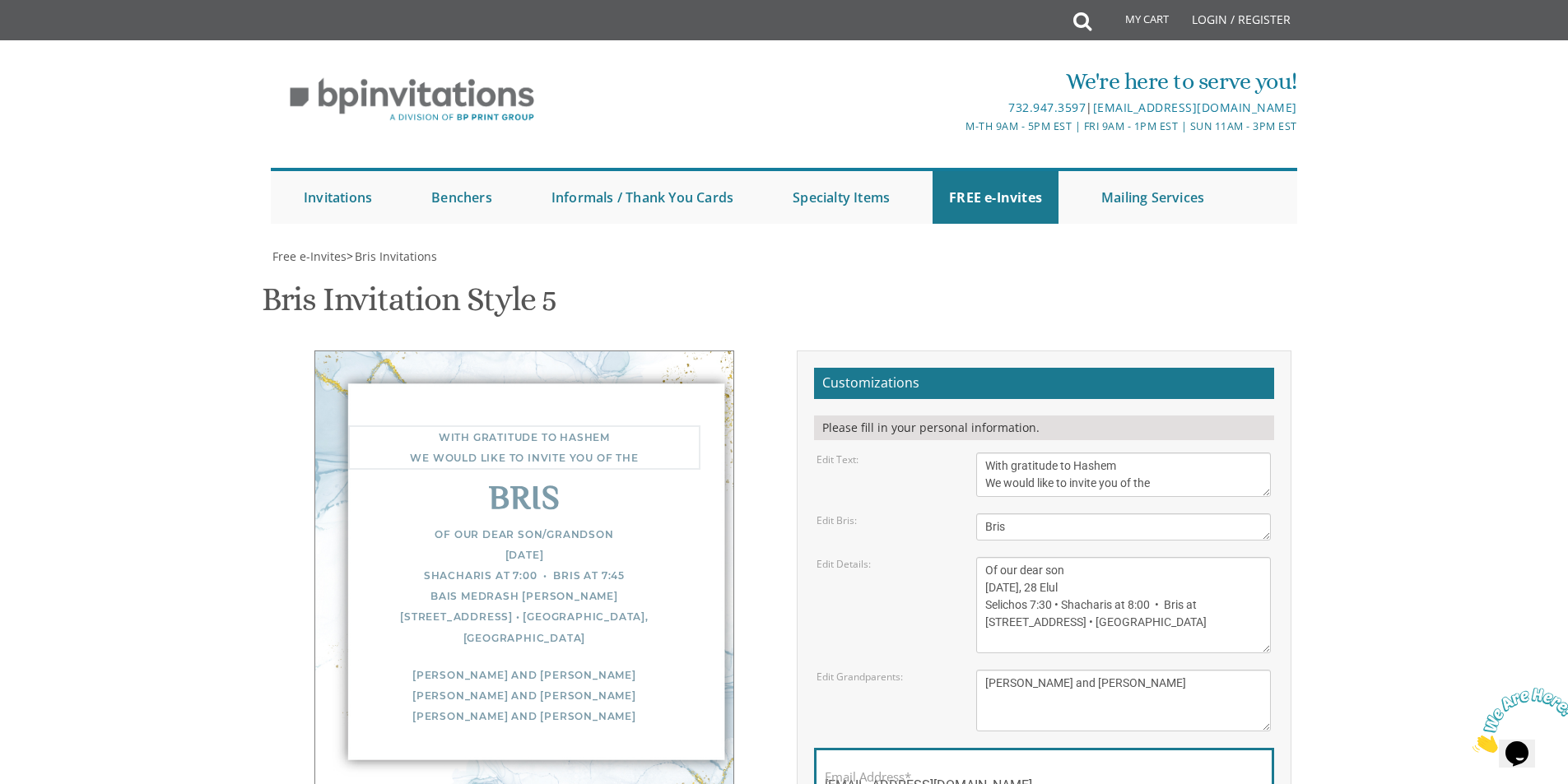
click at [1135, 452] on textarea "With gratitude to Hashem We would like to inform you of the" at bounding box center [1124, 474] width 294 height 45
click at [1132, 452] on textarea "With gratitude to Hashem We would like to inform you of the" at bounding box center [1124, 474] width 294 height 45
type textarea "With gratitude to Hashem We would like to invite you to the"
click at [1395, 270] on body "My Cart Total: View Cart Item(s) Submit My Cart Total: View Cart Item(s) Login …" at bounding box center [784, 671] width 1568 height 1342
click at [1032, 513] on textarea "Bris" at bounding box center [1124, 527] width 294 height 27
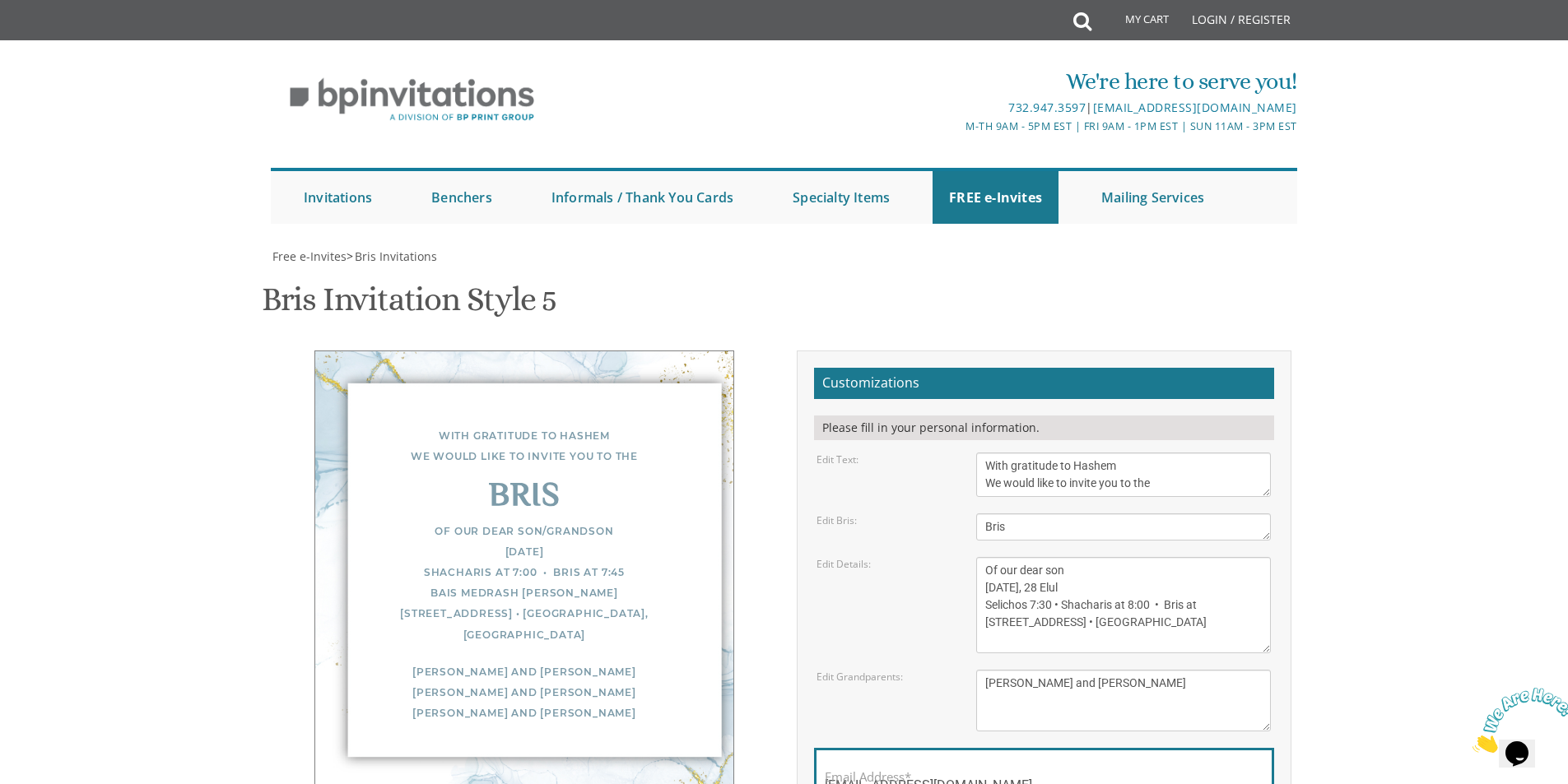
click at [1032, 513] on textarea "Bris" at bounding box center [1124, 527] width 294 height 27
paste textarea "Sholom Zochor"
type textarea "Sholom Zochor"
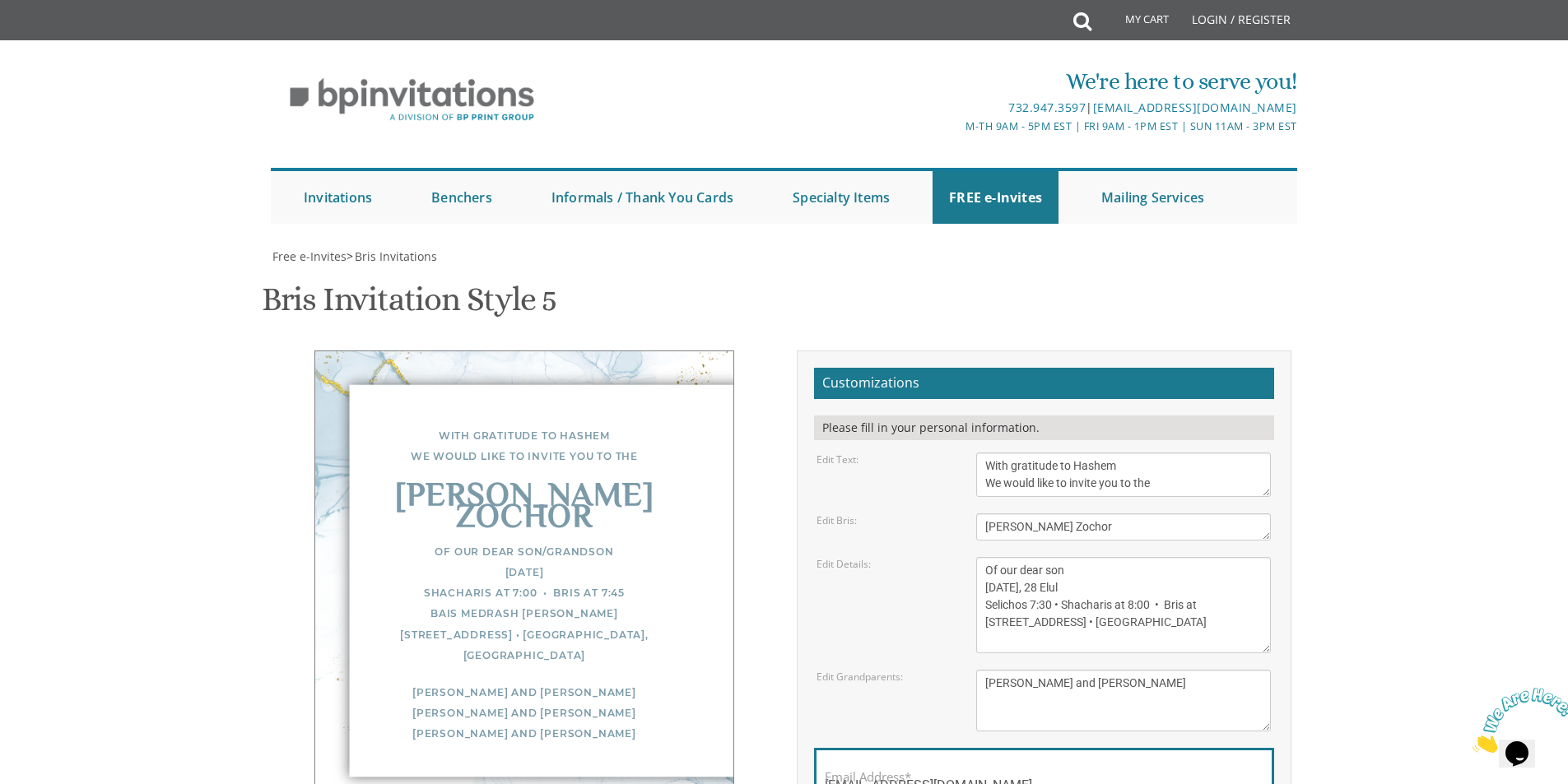
click at [941, 556] on div "Edit Details: Of our dear son/grandson Sunday, December 1st Shacharis at 7:00 •…" at bounding box center [1043, 605] width 479 height 96
click at [989, 513] on textarea "Bris" at bounding box center [1124, 527] width 294 height 27
click at [982, 513] on textarea "Bris" at bounding box center [1124, 527] width 294 height 27
drag, startPoint x: 1003, startPoint y: 407, endPoint x: 966, endPoint y: 405, distance: 37.1
click at [967, 556] on div "Of our dear son/grandson [DATE] Shacharis at 7:00 • Bris at 7:45 Bais Medrash […" at bounding box center [1123, 605] width 319 height 96
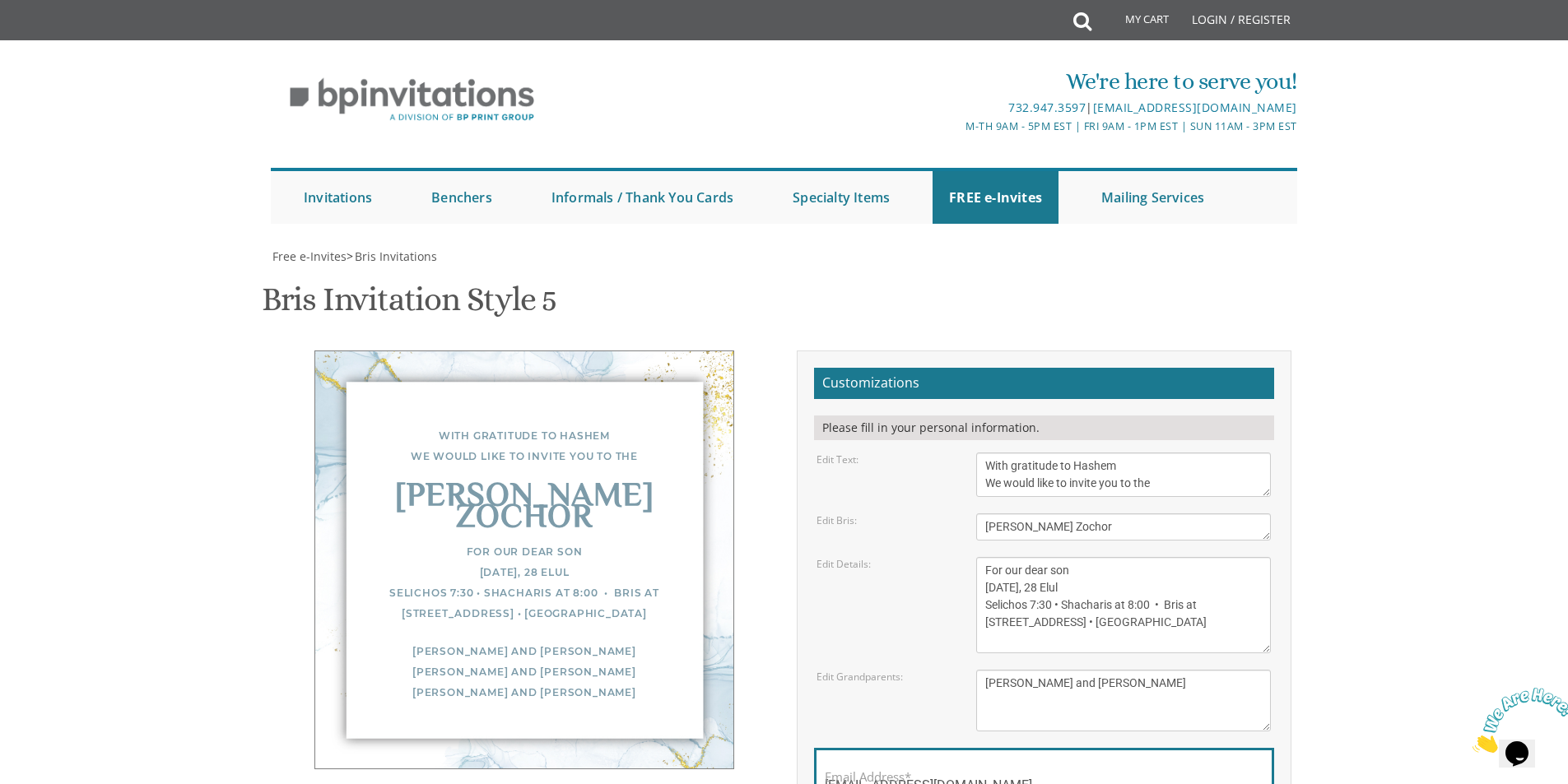
drag, startPoint x: 1205, startPoint y: 483, endPoint x: 1215, endPoint y: 468, distance: 18.0
click at [1205, 556] on textarea "Of our dear son/grandson [DATE] Shacharis at 7:00 • Bris at 7:45 Bais Medrash […" at bounding box center [1124, 605] width 294 height 96
drag, startPoint x: 1221, startPoint y: 443, endPoint x: 976, endPoint y: 417, distance: 246.4
click at [976, 556] on div "Of our dear son/grandson [DATE] Shacharis at 7:00 • Bris at 7:45 Bais Medrash […" at bounding box center [1123, 605] width 319 height 96
click at [857, 556] on div "Edit Details: Of our dear son/grandson Sunday, December 1st Shacharis at 7:00 •…" at bounding box center [1043, 605] width 479 height 96
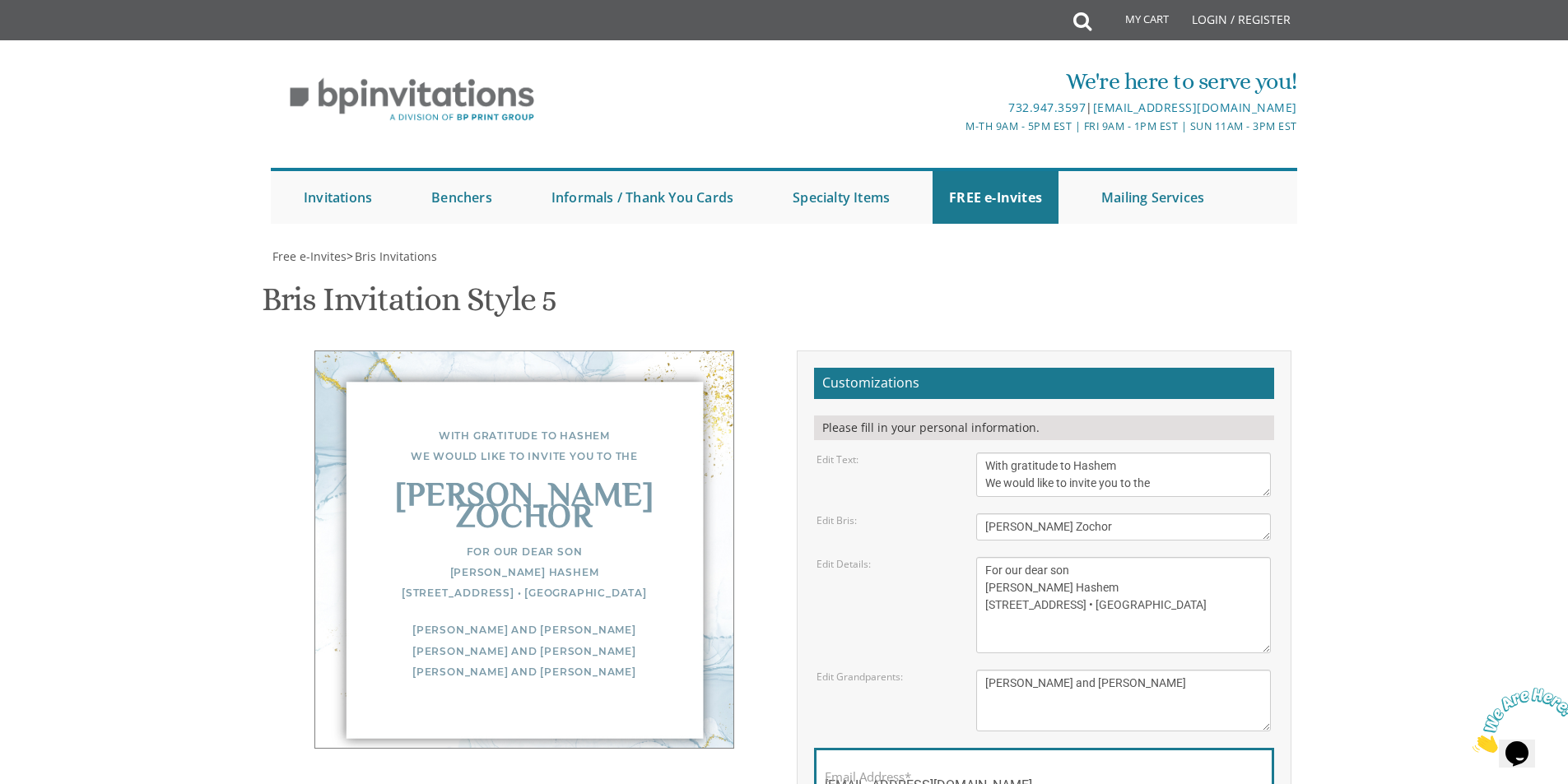
click at [1158, 670] on textarea "[PERSON_NAME] and [PERSON_NAME] [PERSON_NAME] and [PERSON_NAME] [PERSON_NAME] a…" at bounding box center [1124, 700] width 294 height 62
click at [1163, 670] on textarea "[PERSON_NAME] and [PERSON_NAME] [PERSON_NAME] and [PERSON_NAME] [PERSON_NAME] a…" at bounding box center [1124, 700] width 294 height 62
click at [1162, 670] on textarea "[PERSON_NAME] and [PERSON_NAME] [PERSON_NAME] and [PERSON_NAME] [PERSON_NAME] a…" at bounding box center [1124, 700] width 294 height 62
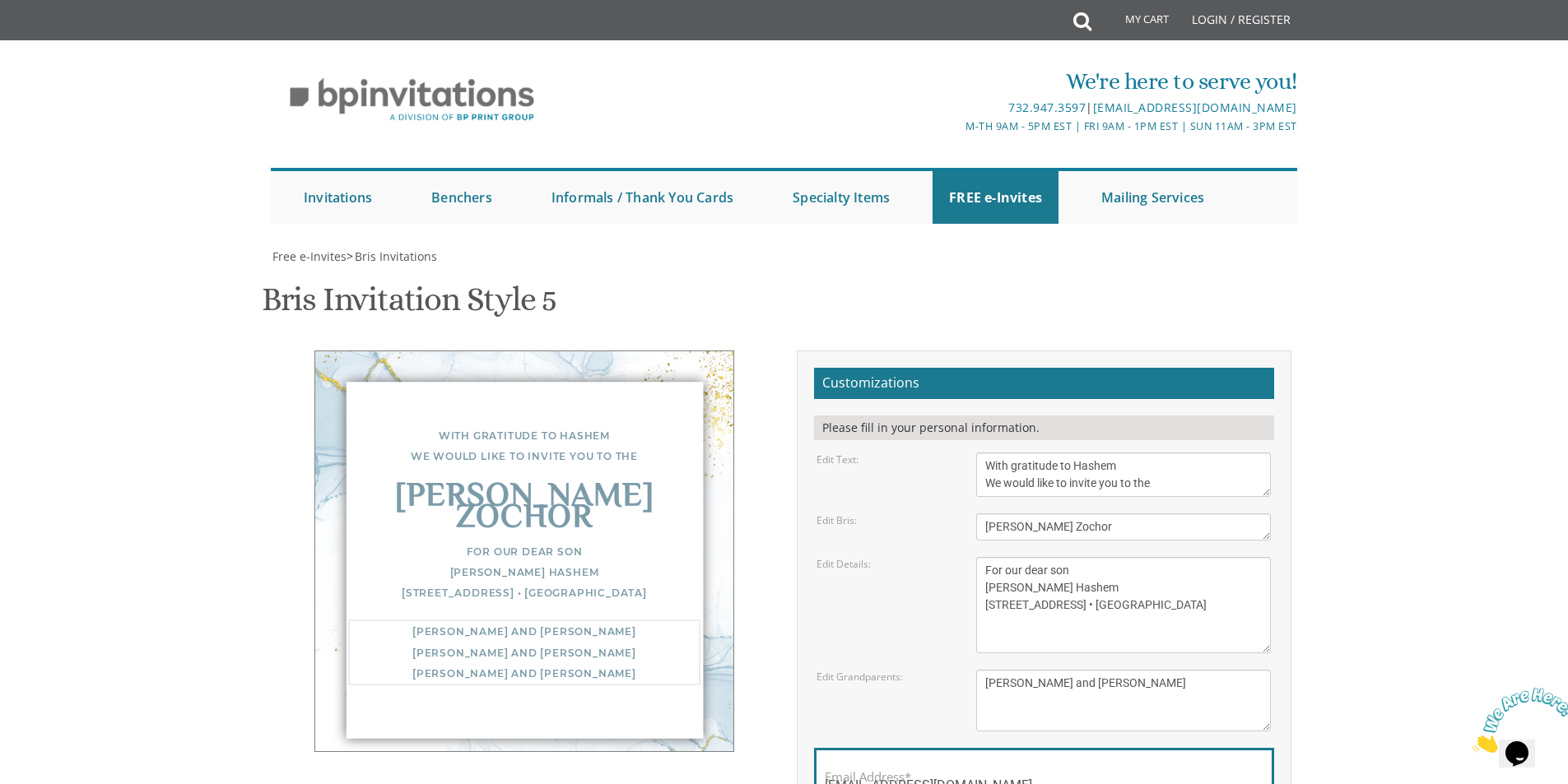
click at [1158, 670] on textarea "[PERSON_NAME] and [PERSON_NAME] [PERSON_NAME] and [PERSON_NAME] [PERSON_NAME] a…" at bounding box center [1124, 700] width 294 height 62
drag, startPoint x: 1168, startPoint y: 526, endPoint x: 988, endPoint y: 507, distance: 181.0
click at [988, 670] on textarea "[PERSON_NAME] and [PERSON_NAME] [PERSON_NAME] and [PERSON_NAME] [PERSON_NAME] a…" at bounding box center [1124, 700] width 294 height 62
click at [1100, 670] on textarea "[PERSON_NAME] and [PERSON_NAME] [PERSON_NAME] and [PERSON_NAME] [PERSON_NAME] a…" at bounding box center [1124, 700] width 294 height 62
click at [1195, 670] on textarea "[PERSON_NAME] and [PERSON_NAME] [PERSON_NAME] and [PERSON_NAME] [PERSON_NAME] a…" at bounding box center [1124, 700] width 294 height 62
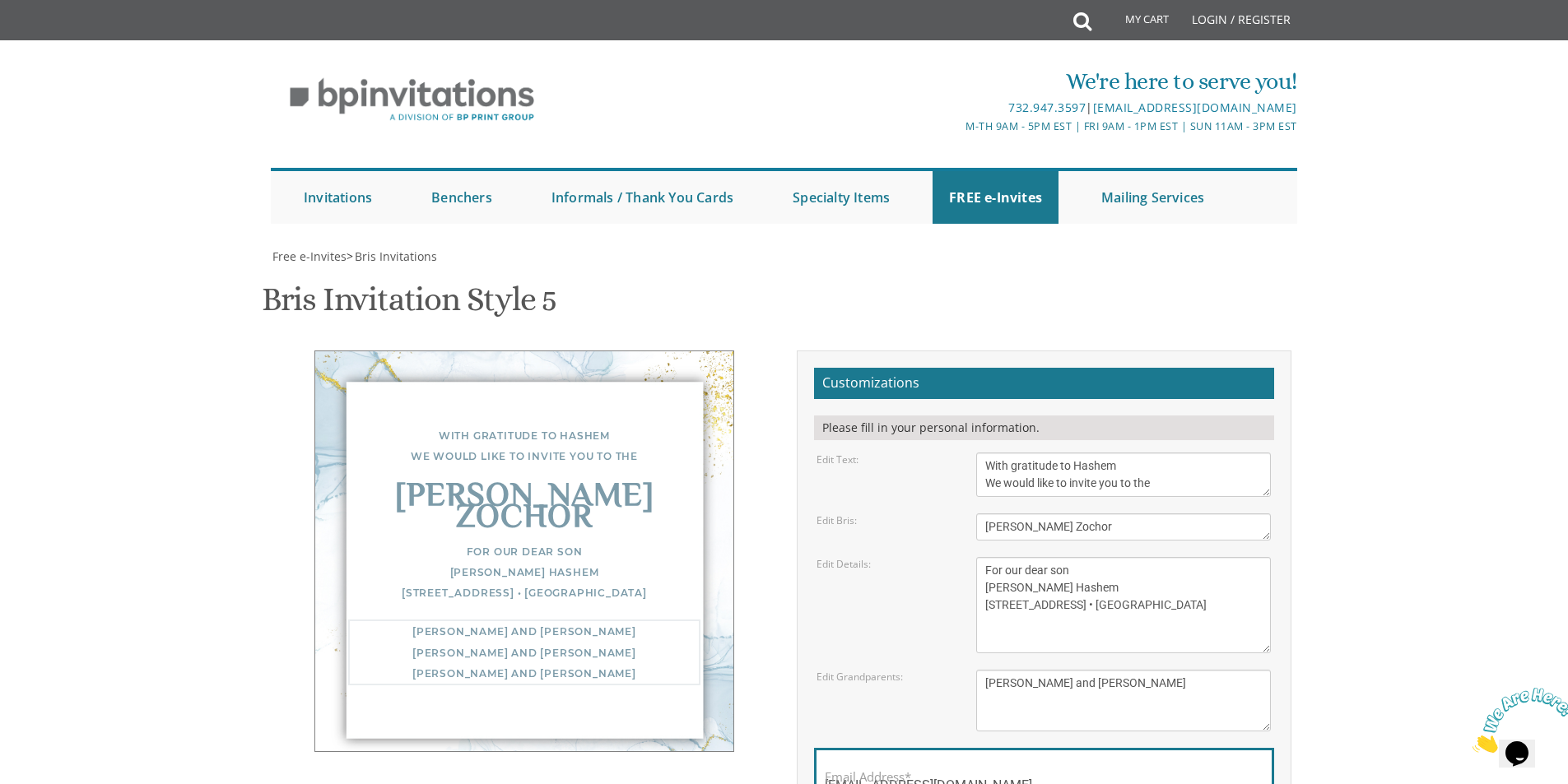
click at [1080, 556] on textarea "Of our dear son/grandson [DATE] Shacharis at 7:00 • Bris at 7:45 Bais Medrash […" at bounding box center [1124, 605] width 294 height 96
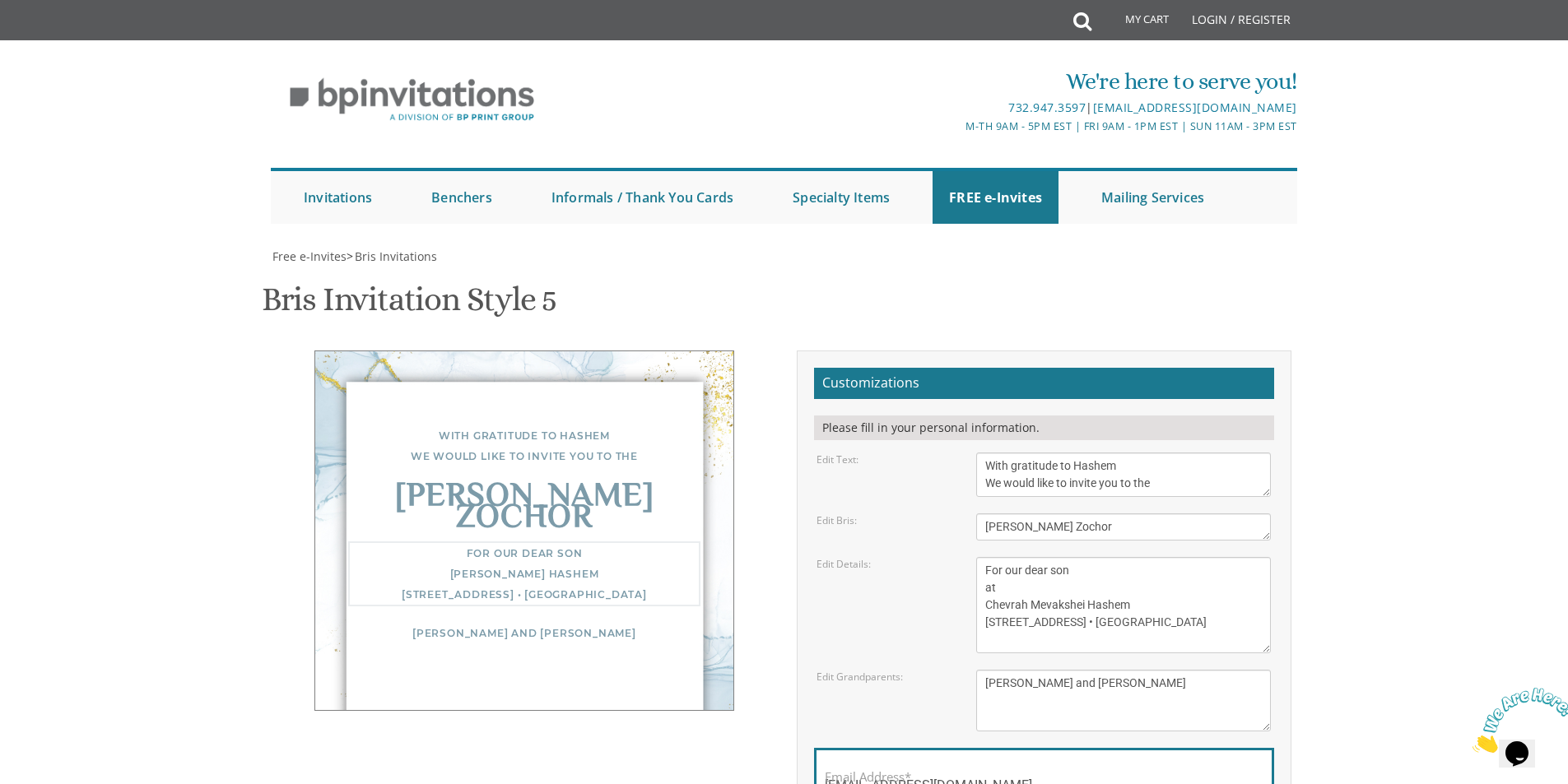
click at [1133, 556] on textarea "Of our dear son/grandson Sunday, December 1st Shacharis at 7:00 • Bris at 7:45 …" at bounding box center [1124, 605] width 294 height 96
click at [1183, 556] on textarea "Of our dear son/grandson Sunday, December 1st Shacharis at 7:00 • Bris at 7:45 …" at bounding box center [1124, 605] width 294 height 96
click at [1071, 556] on textarea "Of our dear son/grandson Sunday, December 1st Shacharis at 7:00 • Bris at 7:45 …" at bounding box center [1124, 605] width 294 height 96
click at [1369, 519] on body "My Cart Total: View Cart Item(s) Submit My Cart Total: View Cart Item(s) Login …" at bounding box center [784, 671] width 1568 height 1342
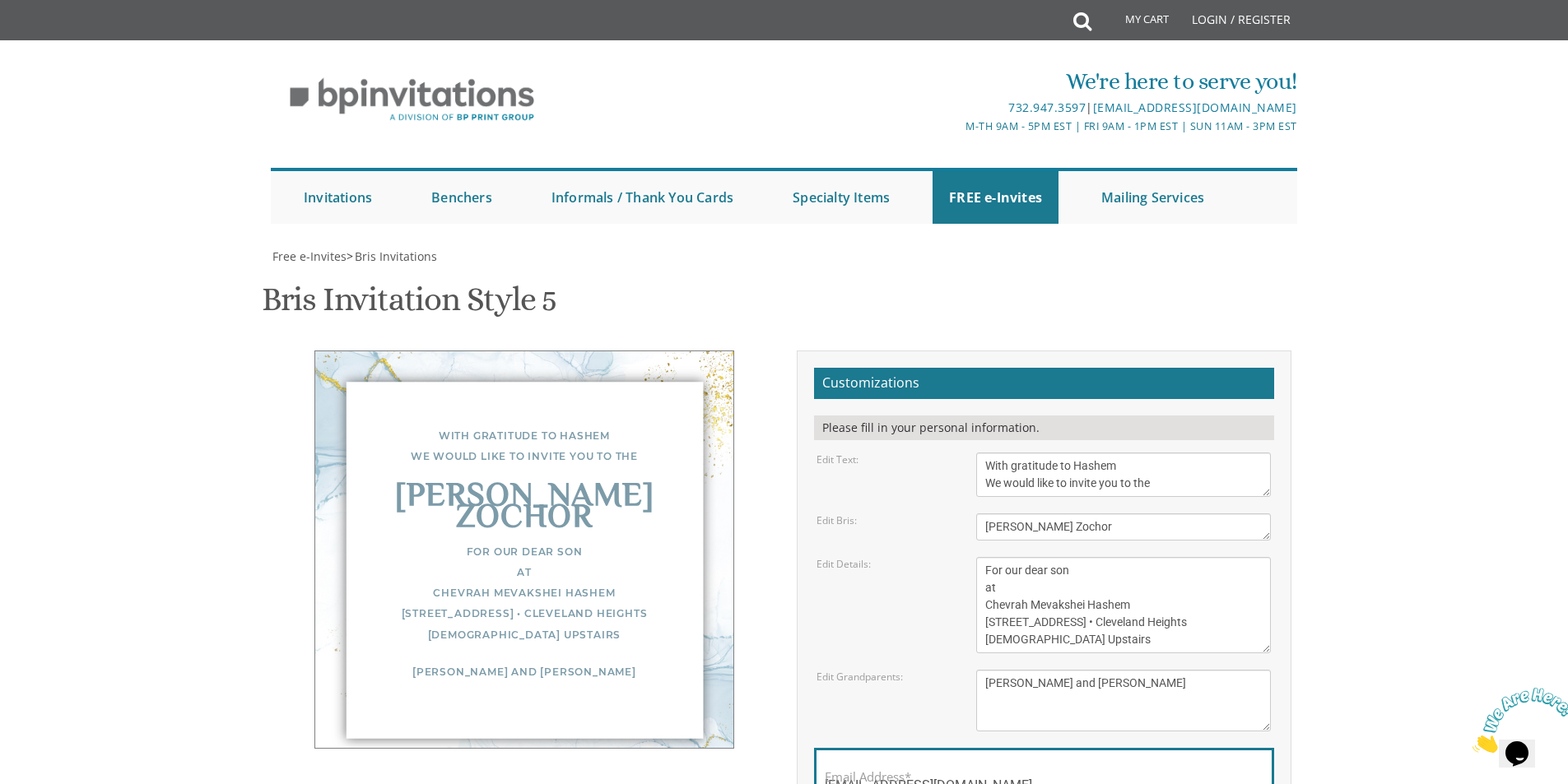
click at [873, 556] on div "Edit Details:" at bounding box center [883, 563] width 160 height 14
click at [1028, 556] on textarea "Of our dear son/grandson Sunday, December 1st Shacharis at 7:00 • Bris at 7:45 …" at bounding box center [1124, 605] width 294 height 96
type textarea "For our dear son at Chevrah Mevakshei Hashem 3650 Seven Rd • Cleveland Heights"
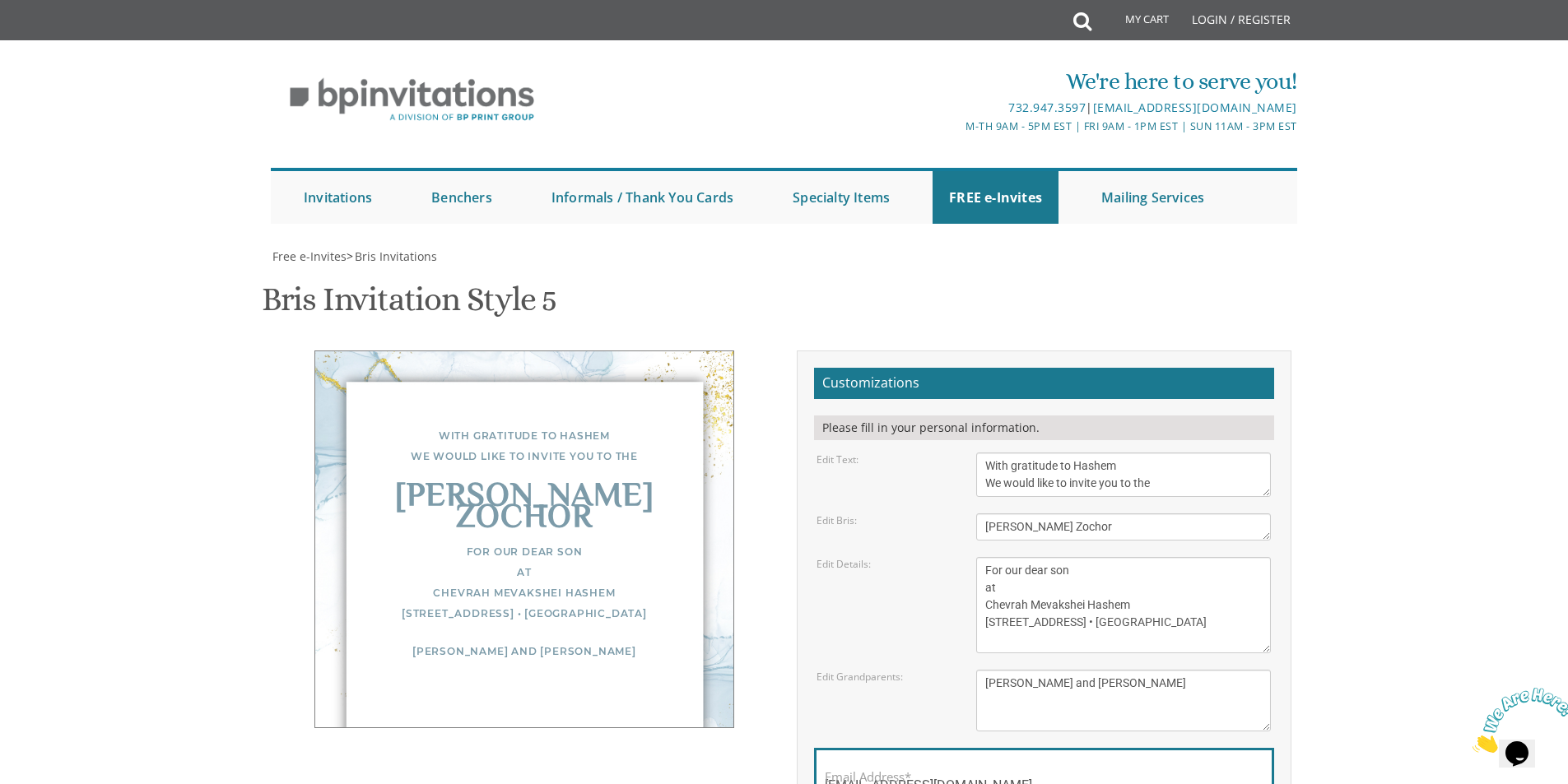
click at [891, 556] on div "Edit Details: Of our dear son/grandson Sunday, December 1st Shacharis at 7:00 •…" at bounding box center [1043, 605] width 479 height 96
